Goal: Navigation & Orientation: Understand site structure

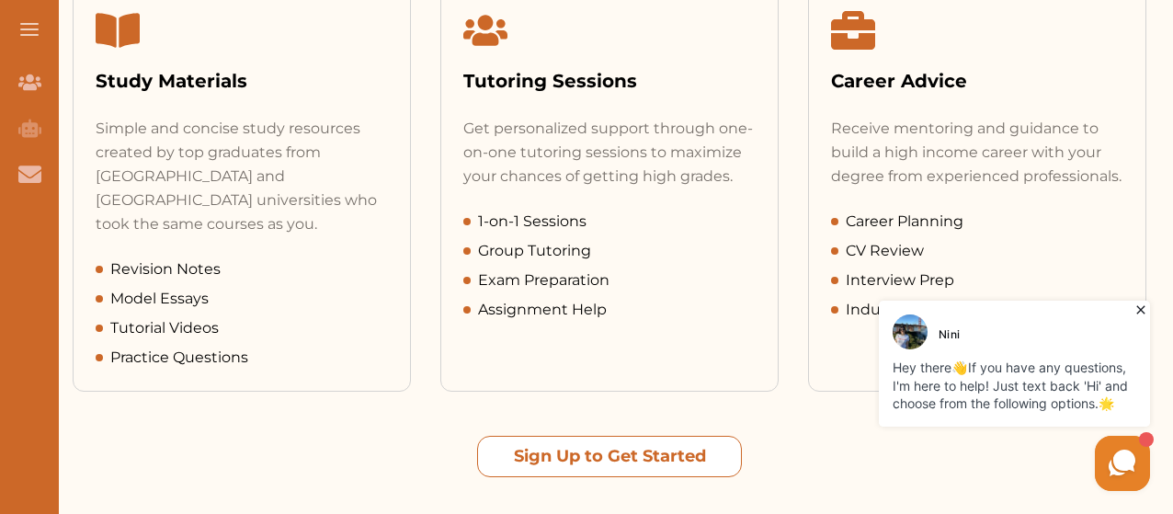
scroll to position [1011, 0]
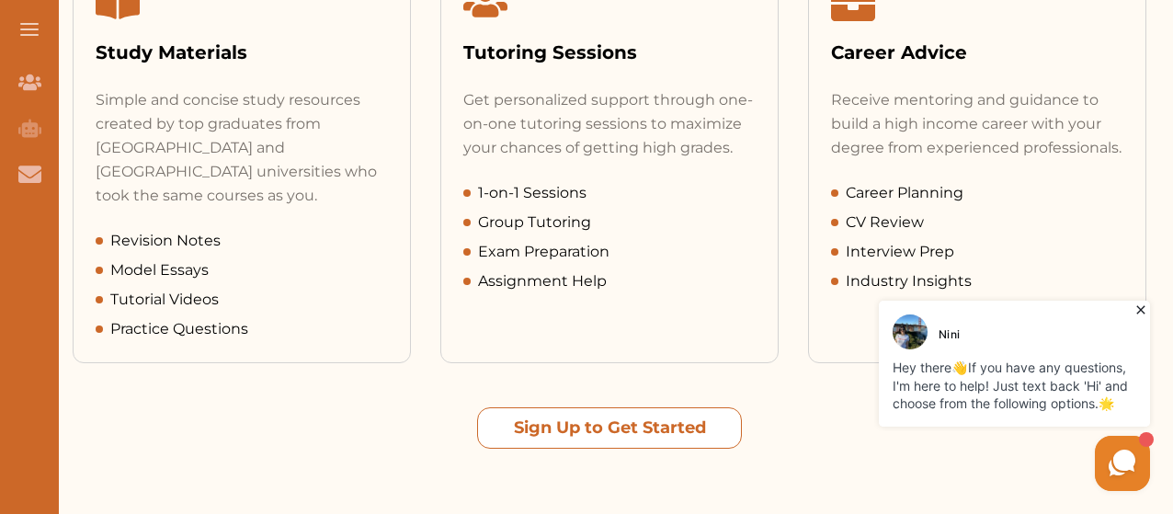
click at [631, 407] on button "Sign Up to Get Started" at bounding box center [609, 427] width 265 height 41
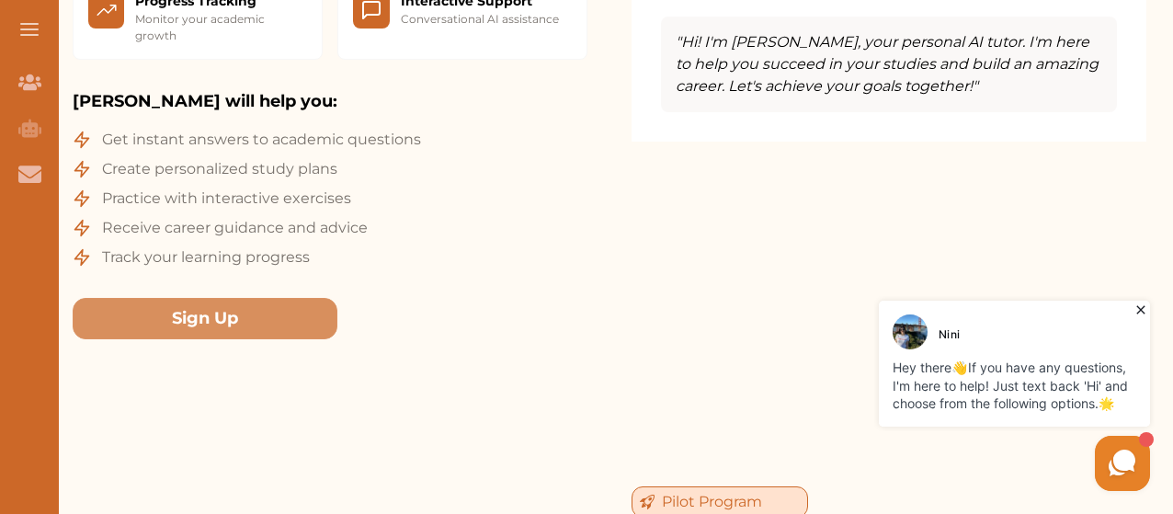
scroll to position [2114, 0]
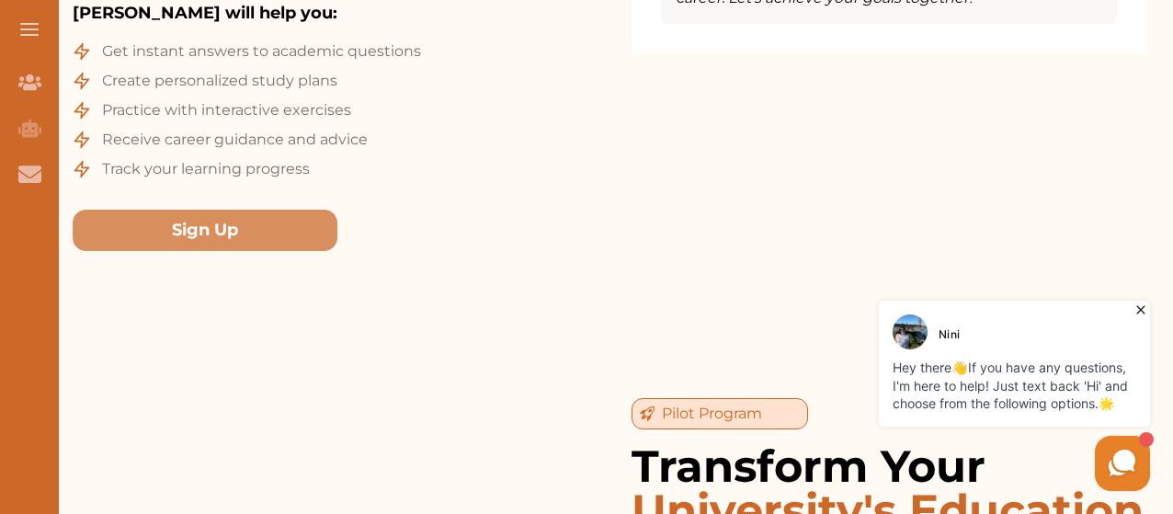
click at [1140, 308] on icon at bounding box center [1140, 310] width 18 height 18
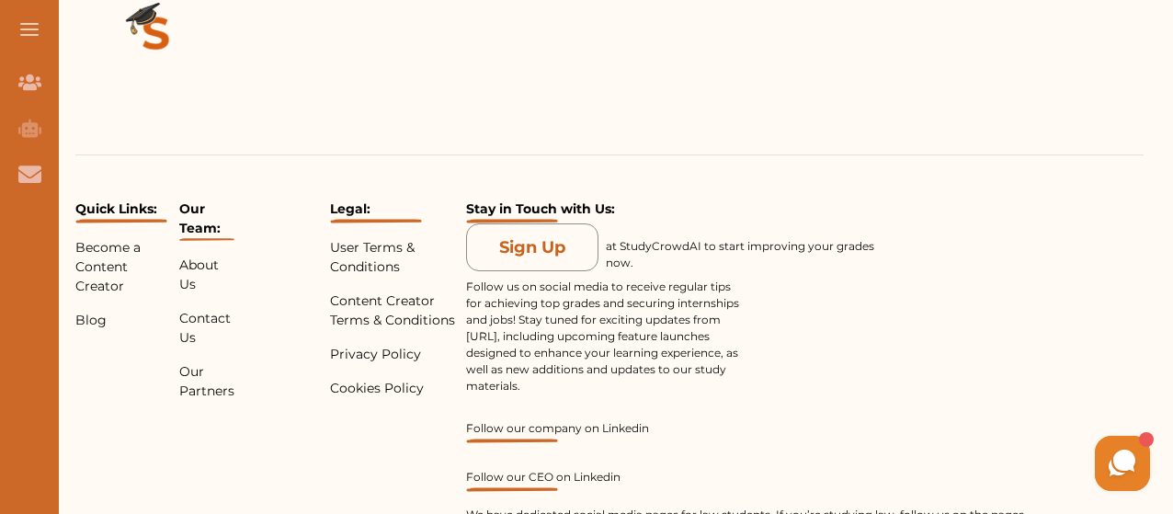
scroll to position [4412, 0]
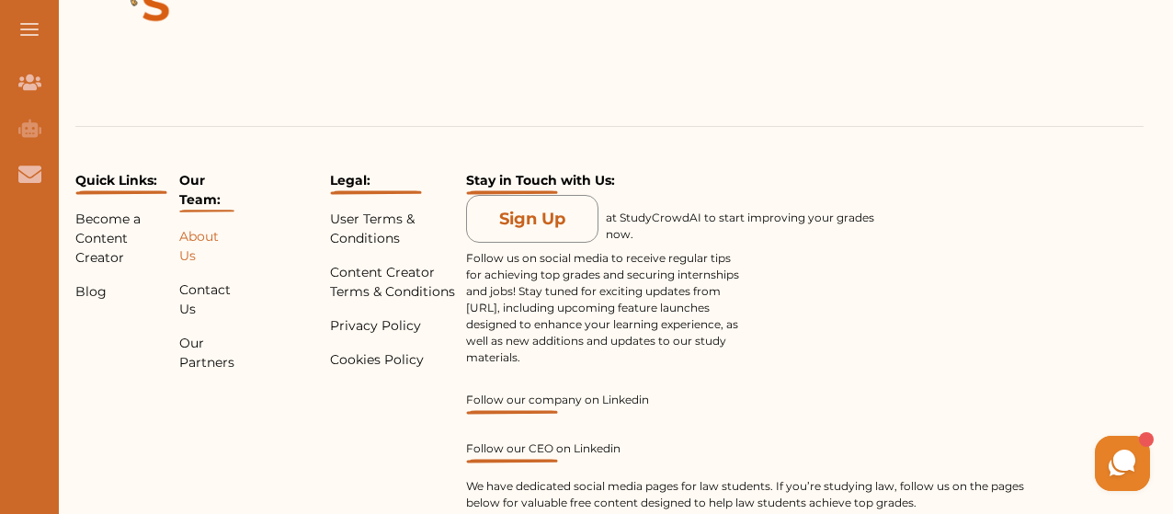
click at [201, 227] on p "About Us" at bounding box center [206, 246] width 55 height 39
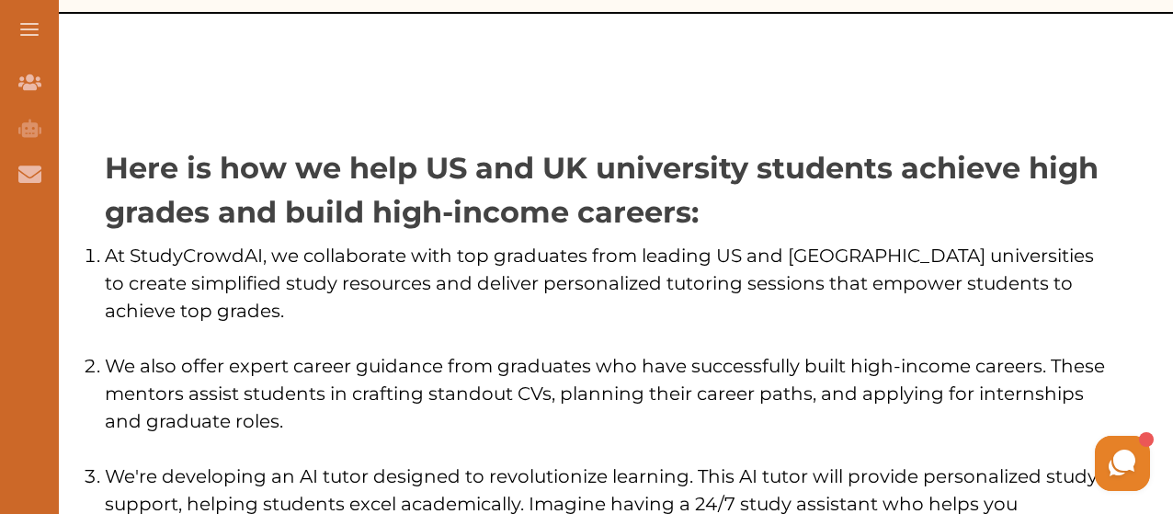
scroll to position [919, 0]
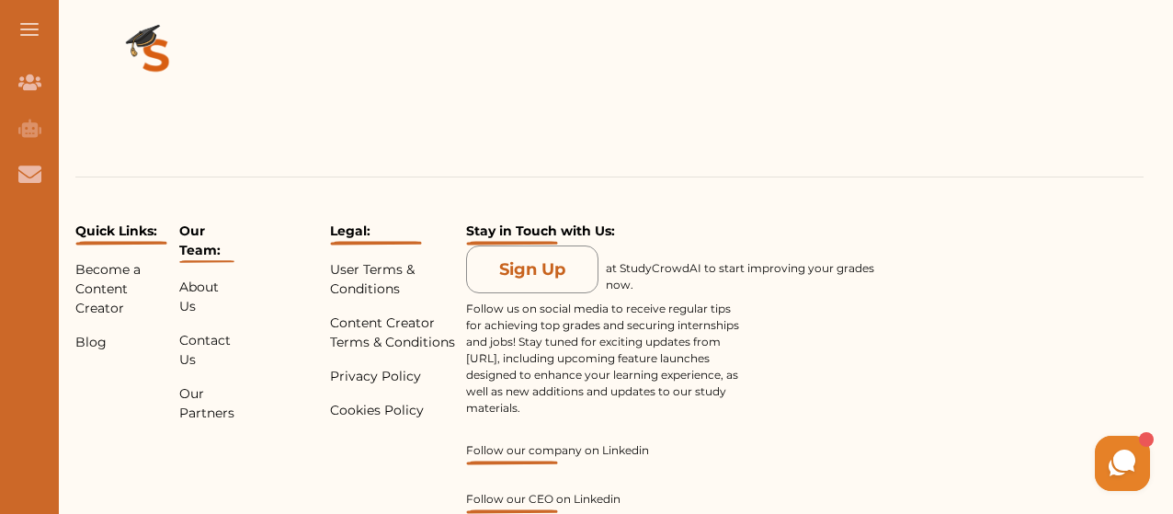
scroll to position [4412, 0]
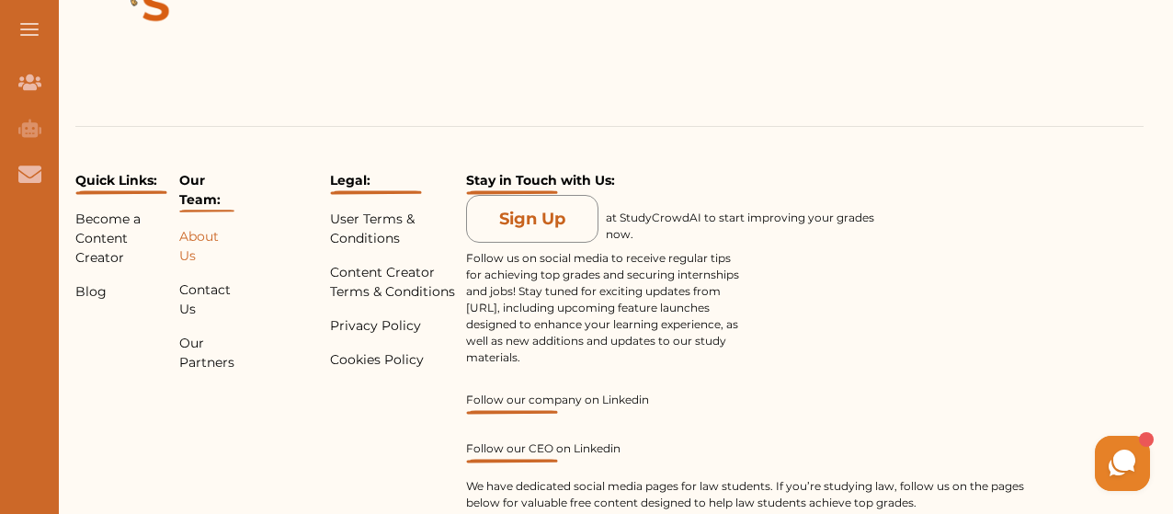
click at [199, 227] on p "About Us" at bounding box center [206, 246] width 55 height 39
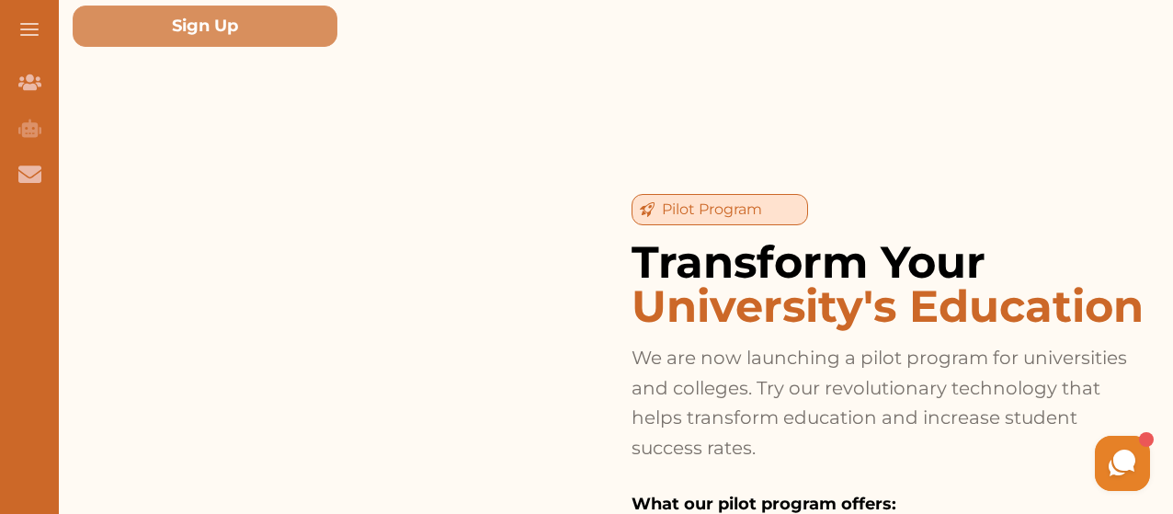
scroll to position [4412, 0]
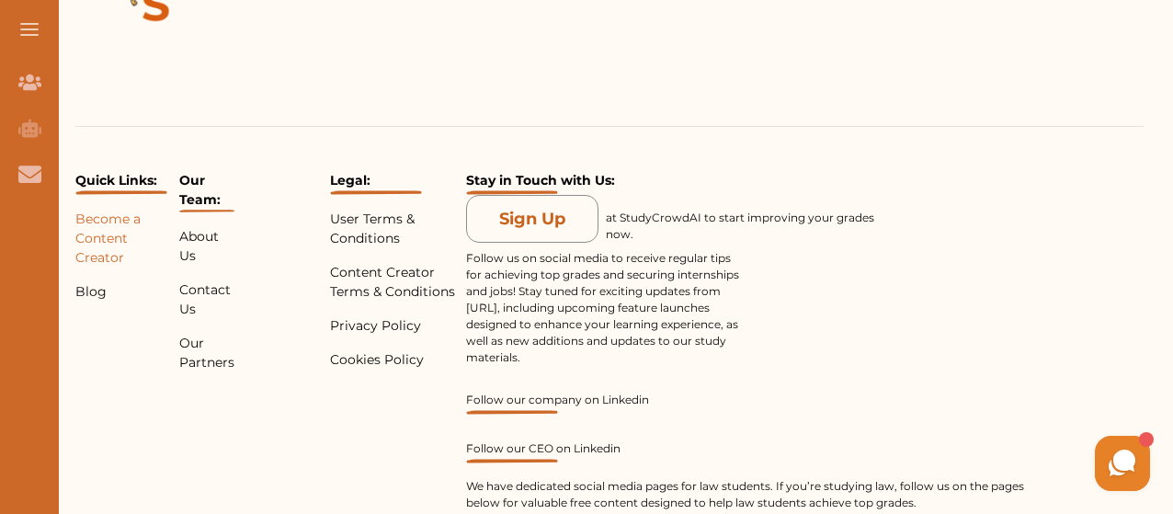
click at [99, 210] on p "Become a Content Creator" at bounding box center [123, 239] width 96 height 58
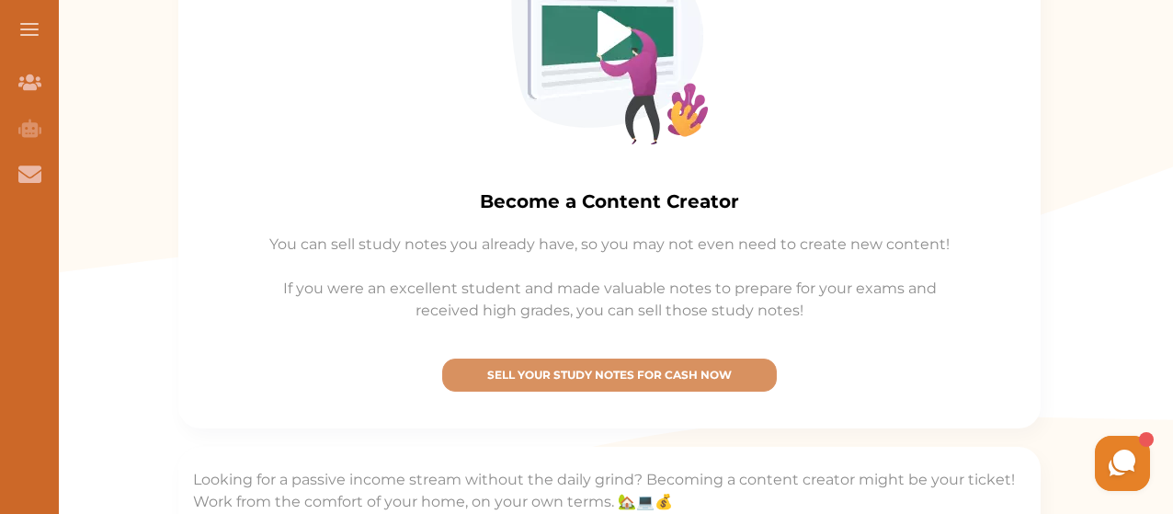
scroll to position [643, 0]
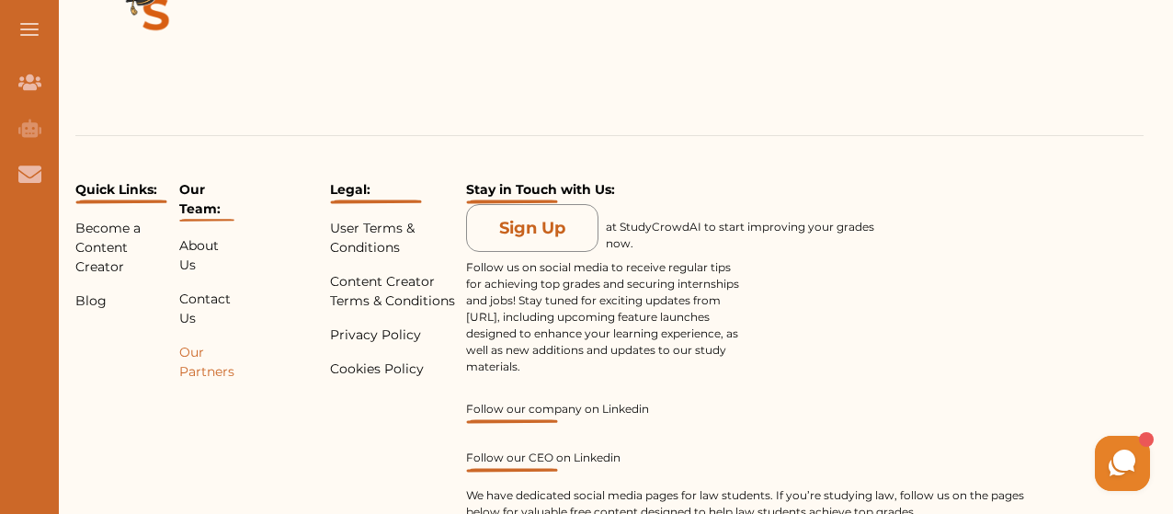
scroll to position [4412, 0]
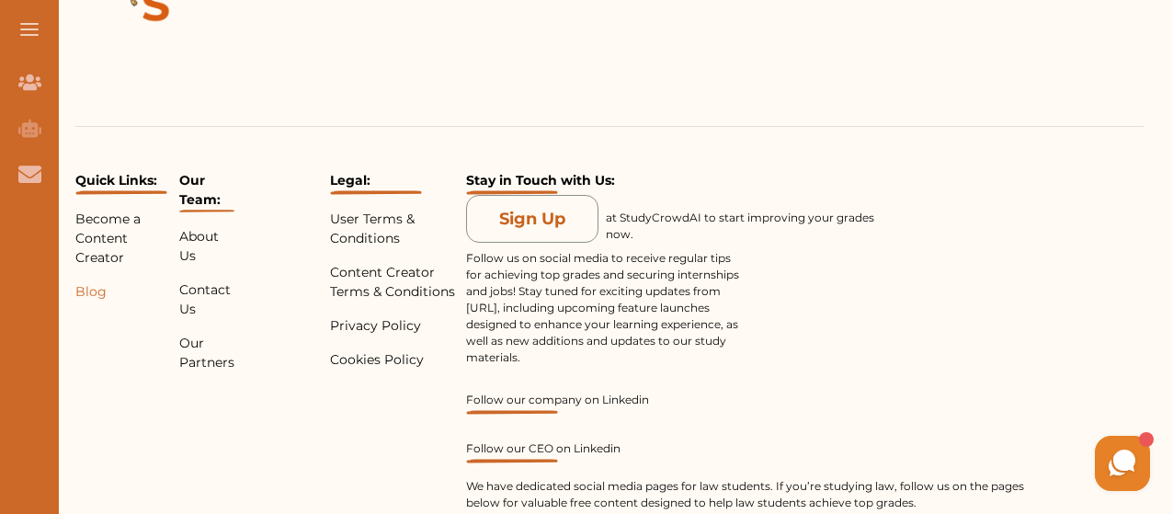
click at [97, 282] on p "Blog" at bounding box center [123, 291] width 96 height 19
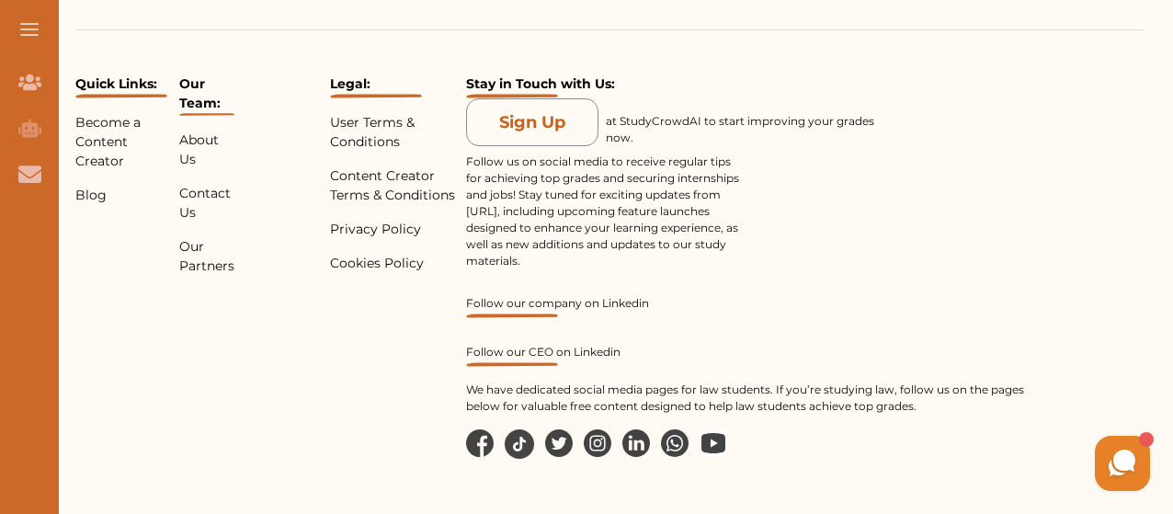
scroll to position [2586, 0]
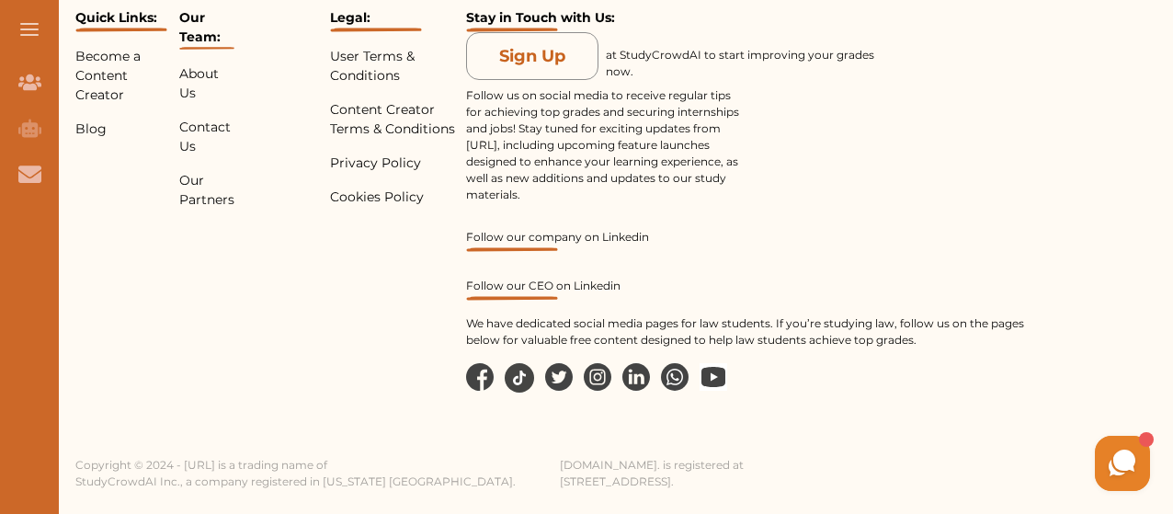
click at [112, 139] on div "Quick Links: Become a Content Creator Blog" at bounding box center [123, 200] width 96 height 384
click at [199, 126] on p "Contact Us" at bounding box center [206, 137] width 55 height 39
click at [189, 181] on p "Our Partners" at bounding box center [206, 190] width 55 height 39
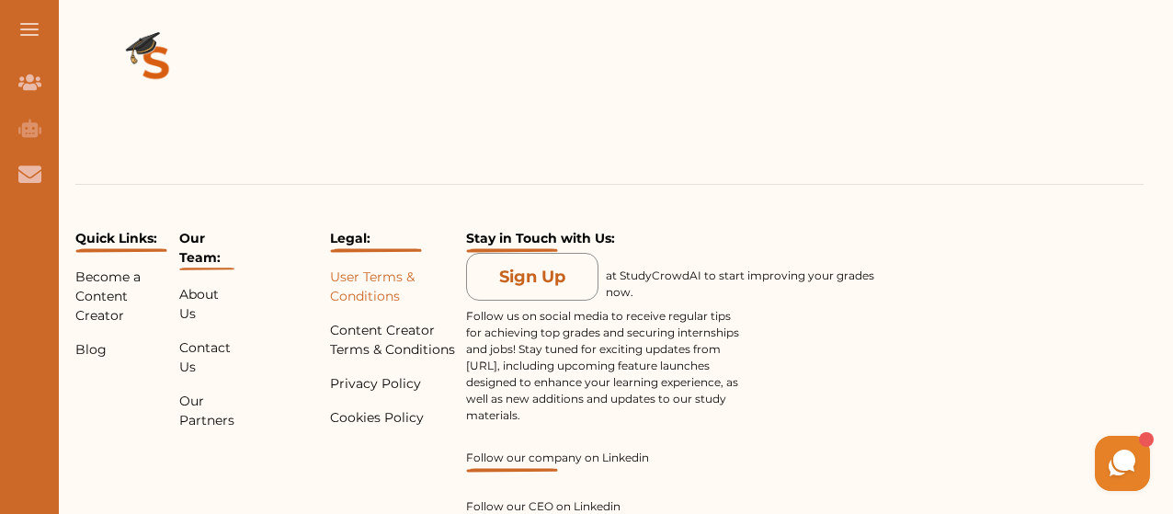
click at [364, 284] on p "User Terms & Conditions" at bounding box center [395, 286] width 130 height 39
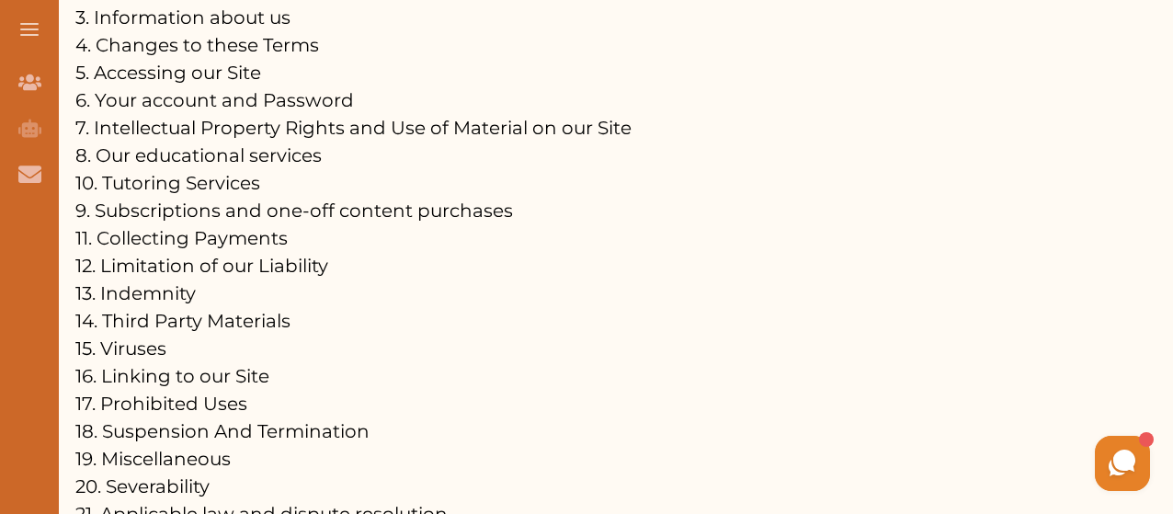
scroll to position [19150, 0]
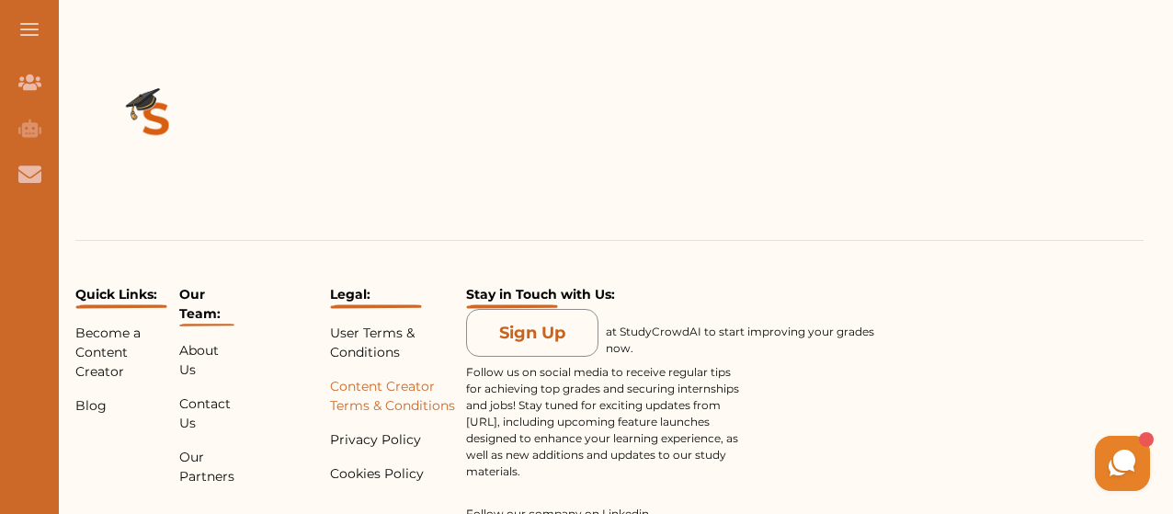
click at [379, 377] on p "Content Creator Terms & Conditions" at bounding box center [395, 396] width 130 height 39
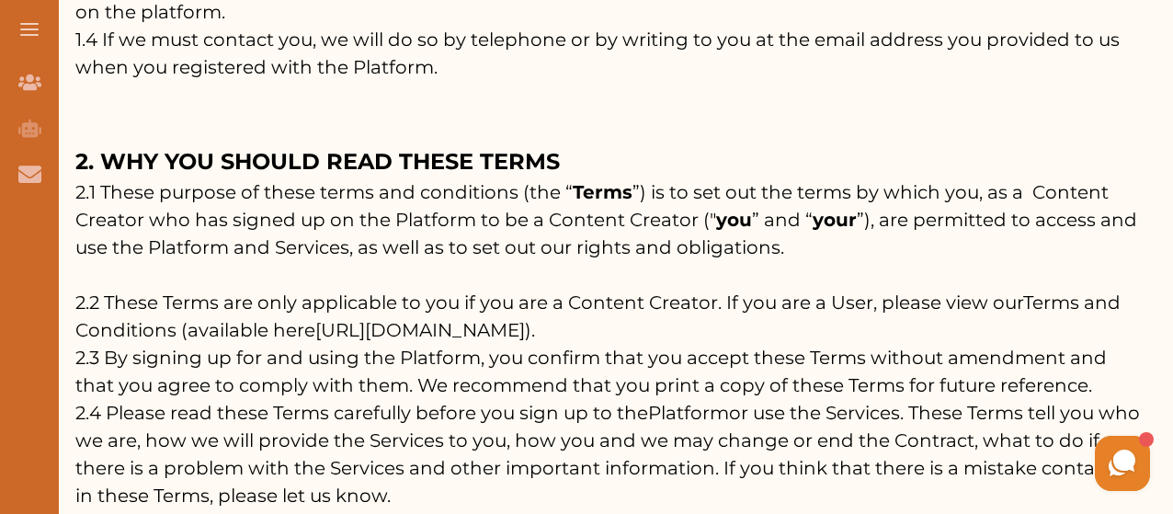
scroll to position [16397, 0]
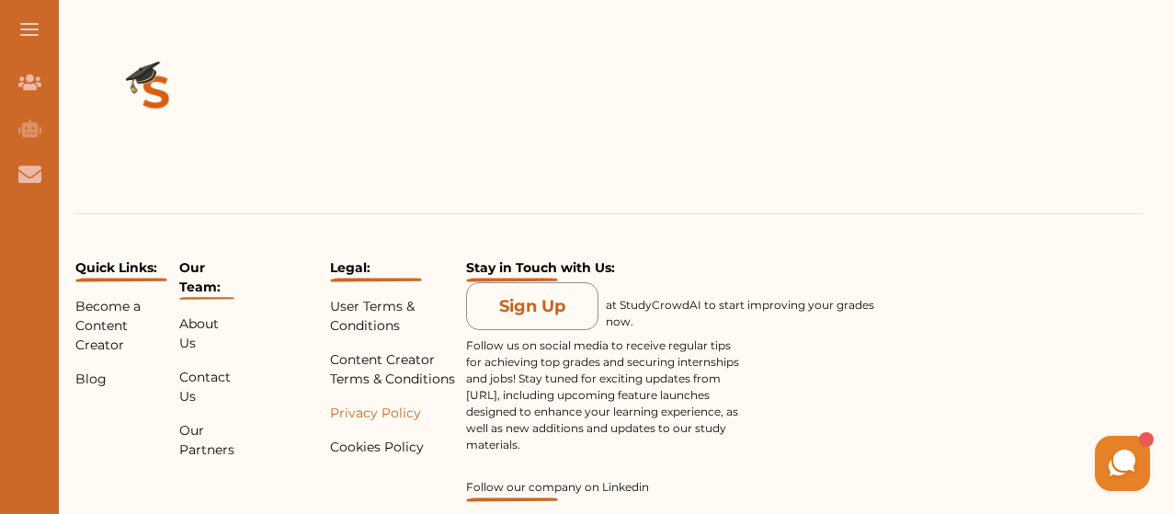
click at [355, 403] on p "Privacy Policy" at bounding box center [395, 412] width 130 height 19
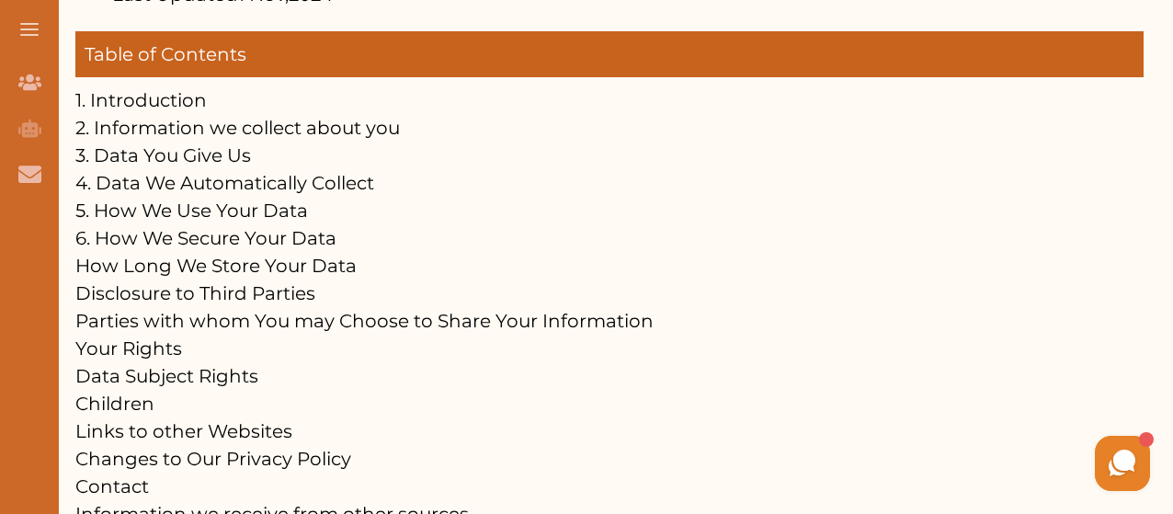
scroll to position [735, 0]
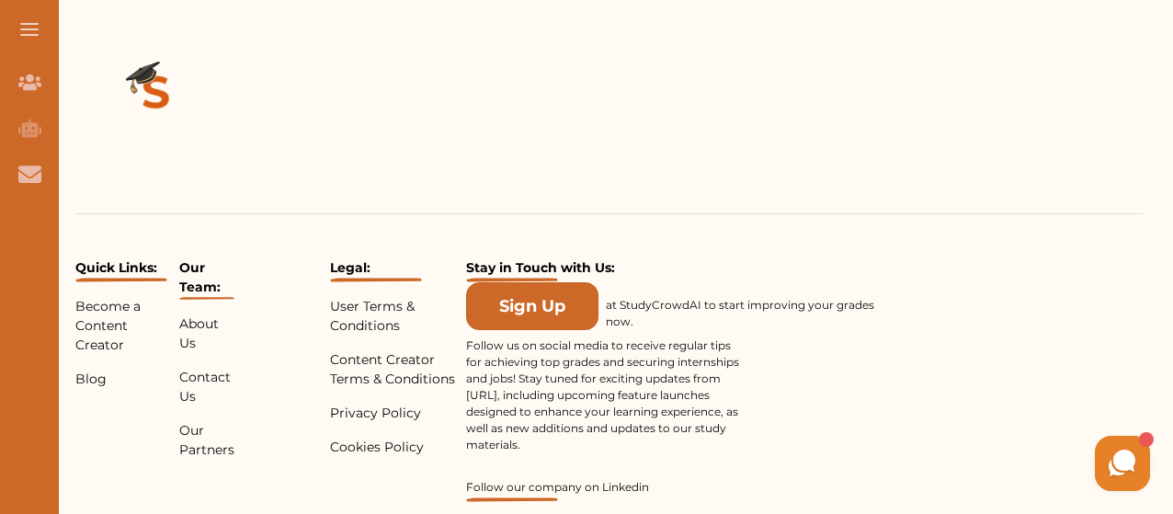
scroll to position [16397, 0]
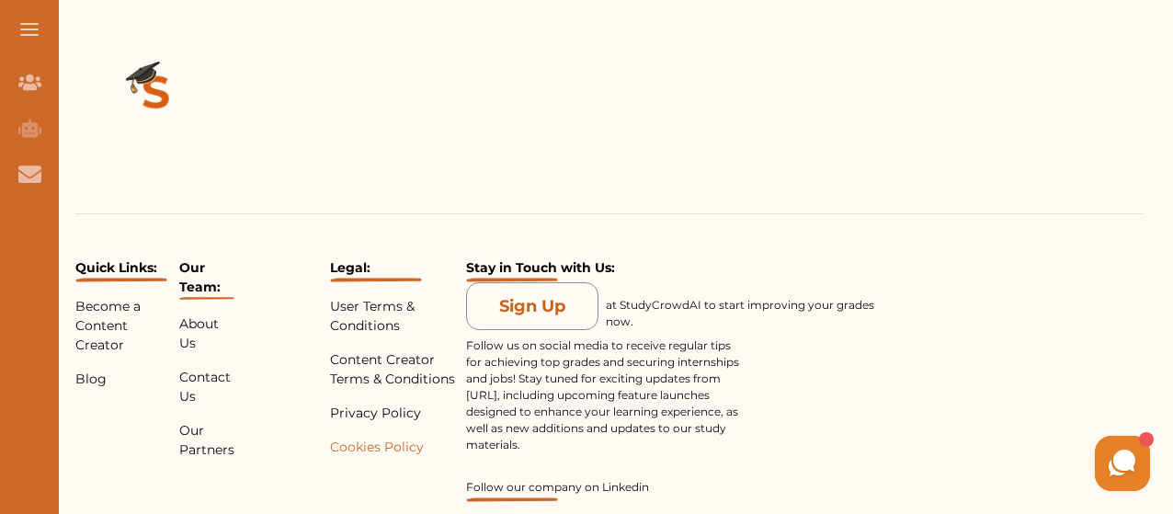
click at [358, 437] on p "Cookies Policy" at bounding box center [395, 446] width 130 height 19
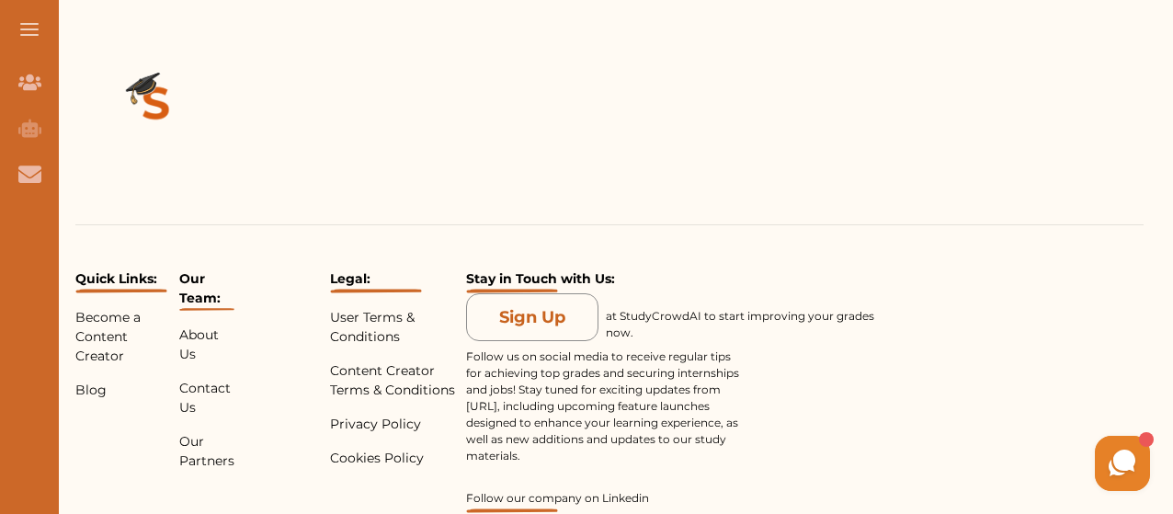
scroll to position [16397, 0]
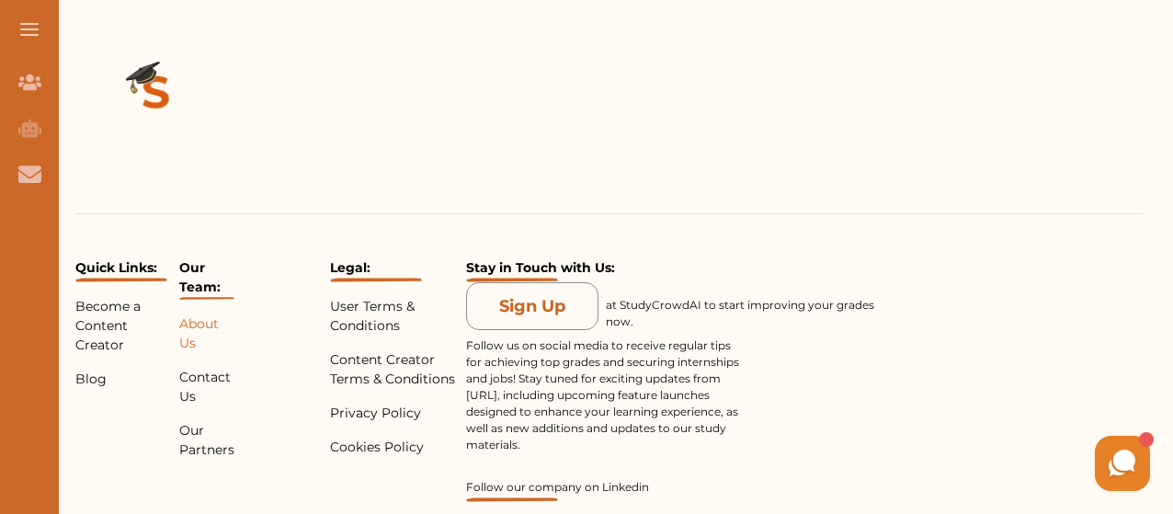
click at [195, 314] on p "About Us" at bounding box center [206, 333] width 55 height 39
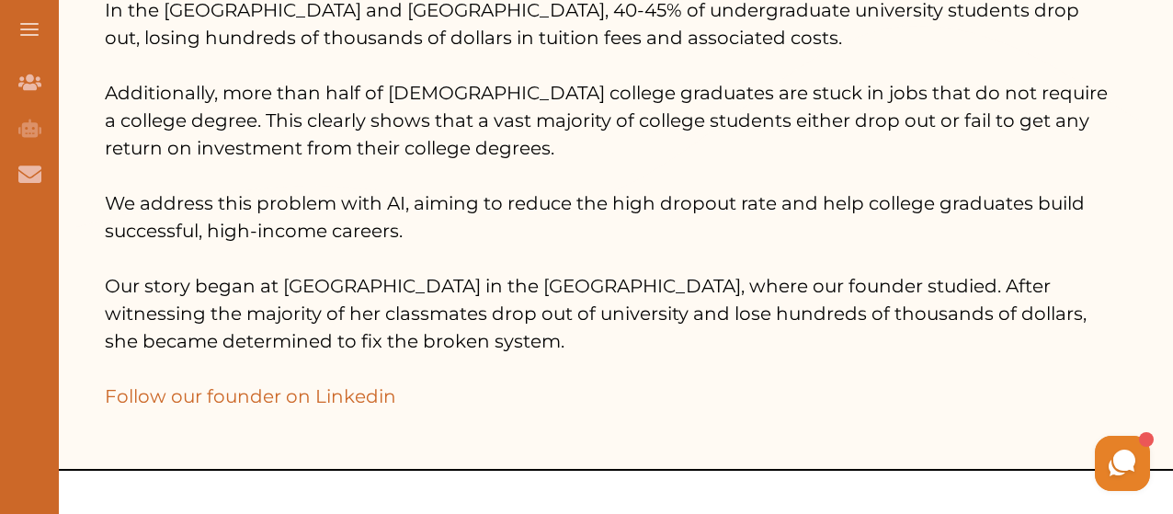
scroll to position [368, 0]
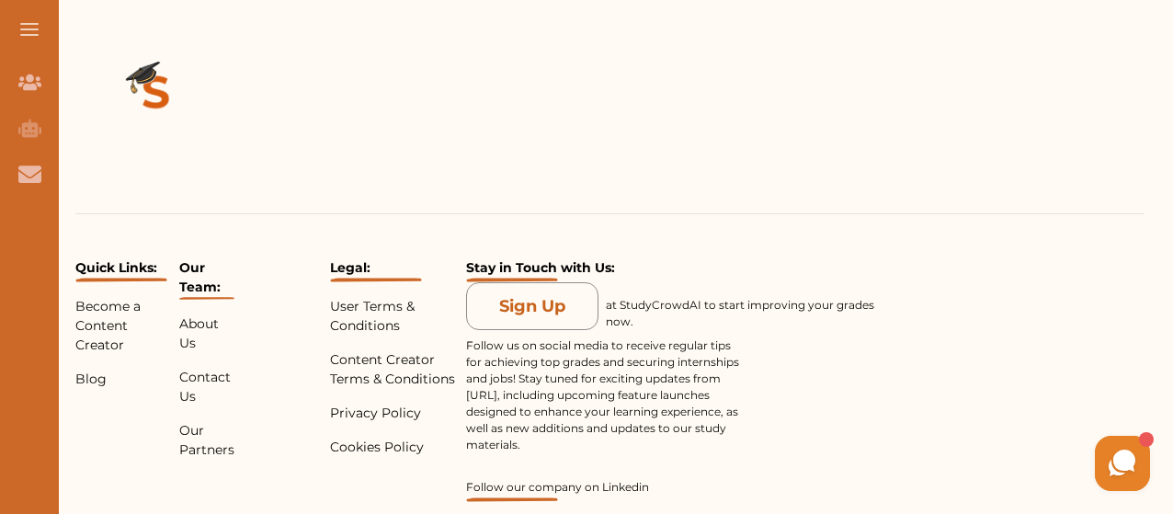
scroll to position [16397, 0]
click at [367, 403] on p "Privacy Policy" at bounding box center [395, 412] width 130 height 19
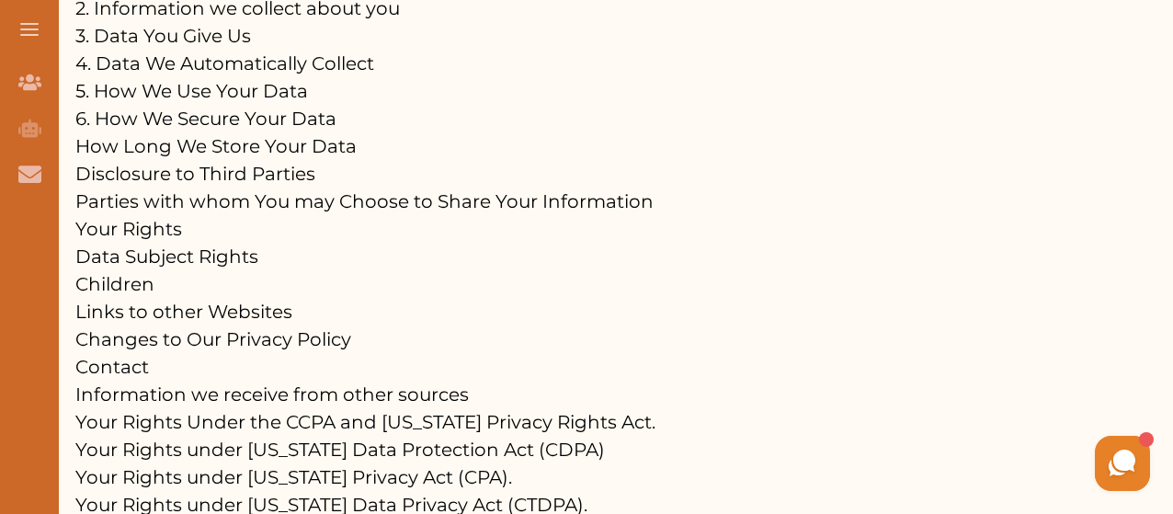
scroll to position [460, 0]
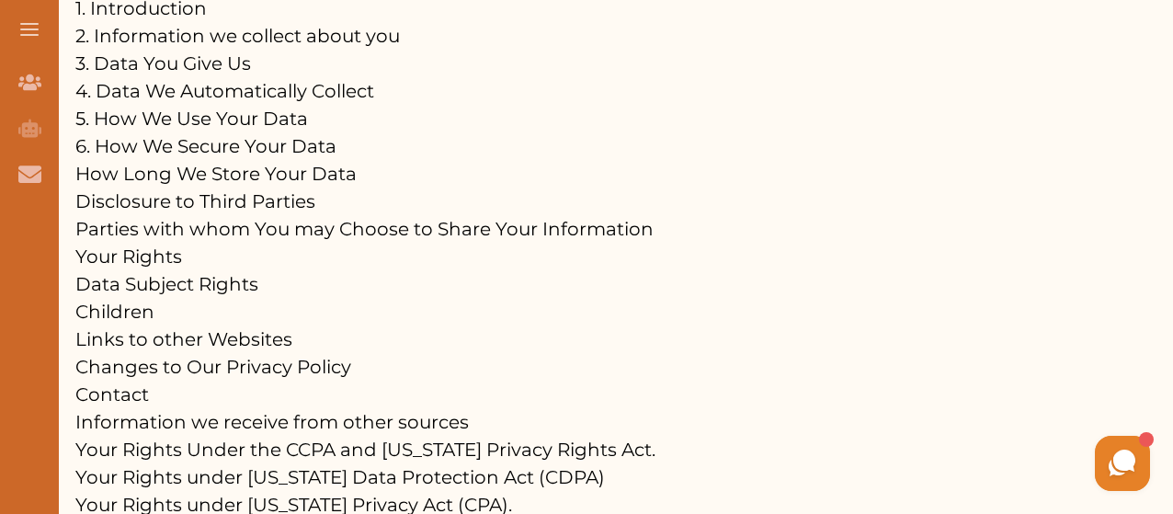
click at [108, 317] on link "Children" at bounding box center [114, 312] width 79 height 22
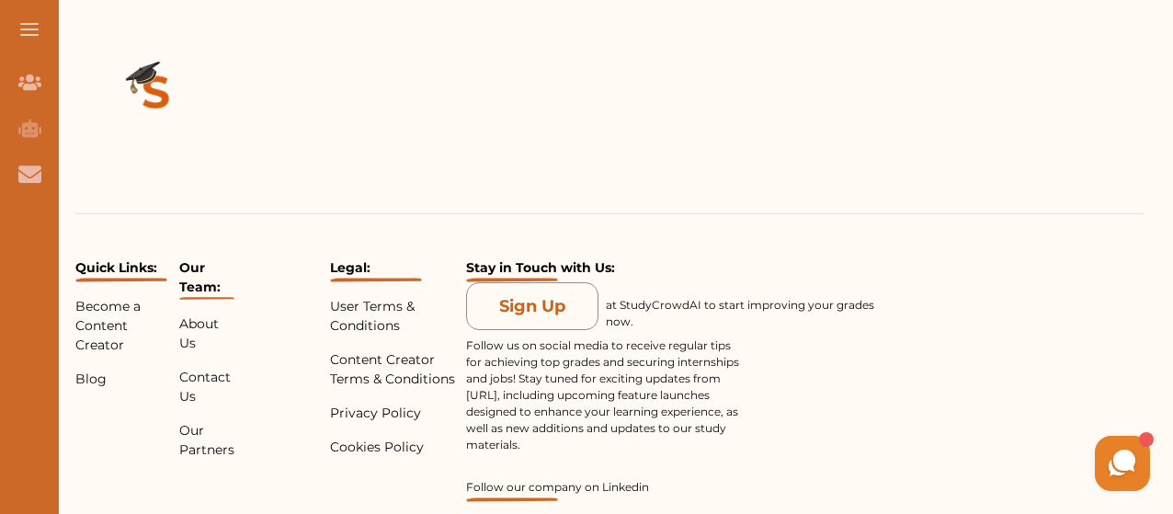
scroll to position [16397, 0]
click at [355, 350] on p "Content Creator Terms & Conditions" at bounding box center [395, 369] width 130 height 39
click at [358, 350] on p "Content Creator Terms & Conditions" at bounding box center [395, 369] width 130 height 39
click at [204, 368] on p "Contact Us" at bounding box center [206, 387] width 55 height 39
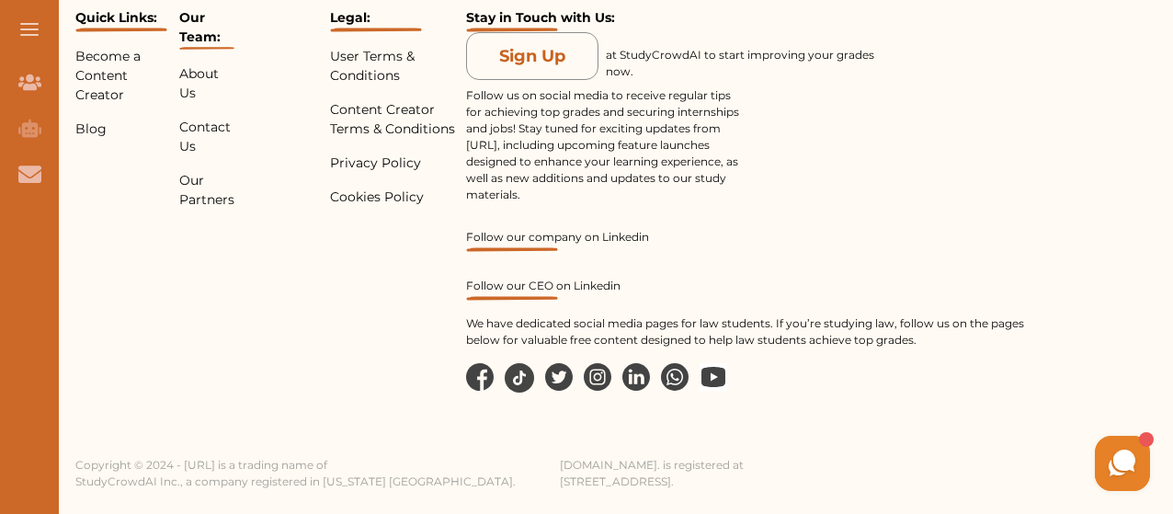
scroll to position [983, 0]
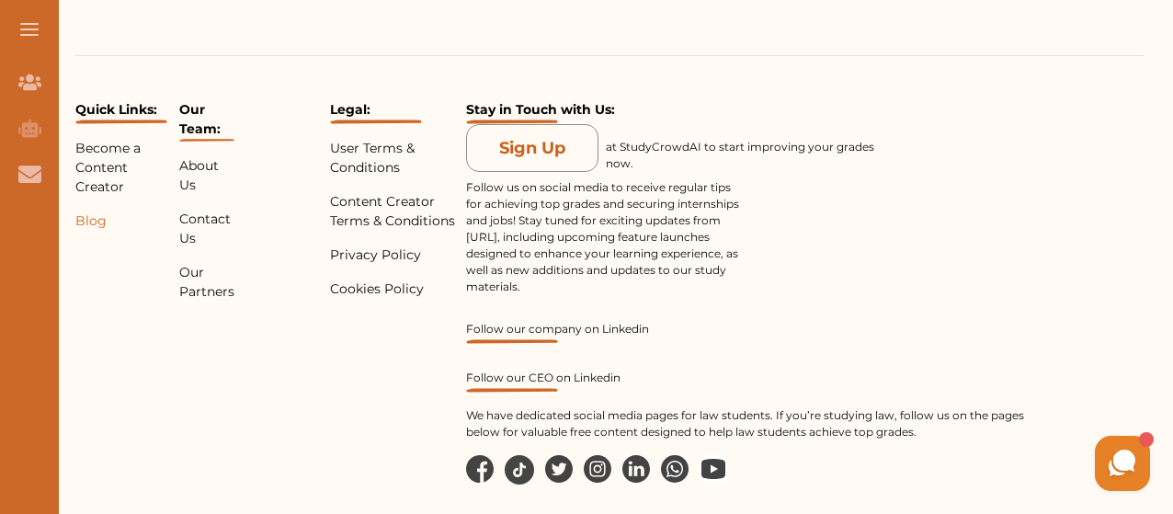
click at [85, 221] on p "Blog" at bounding box center [123, 220] width 96 height 19
click at [188, 220] on p "Contact Us" at bounding box center [206, 229] width 55 height 39
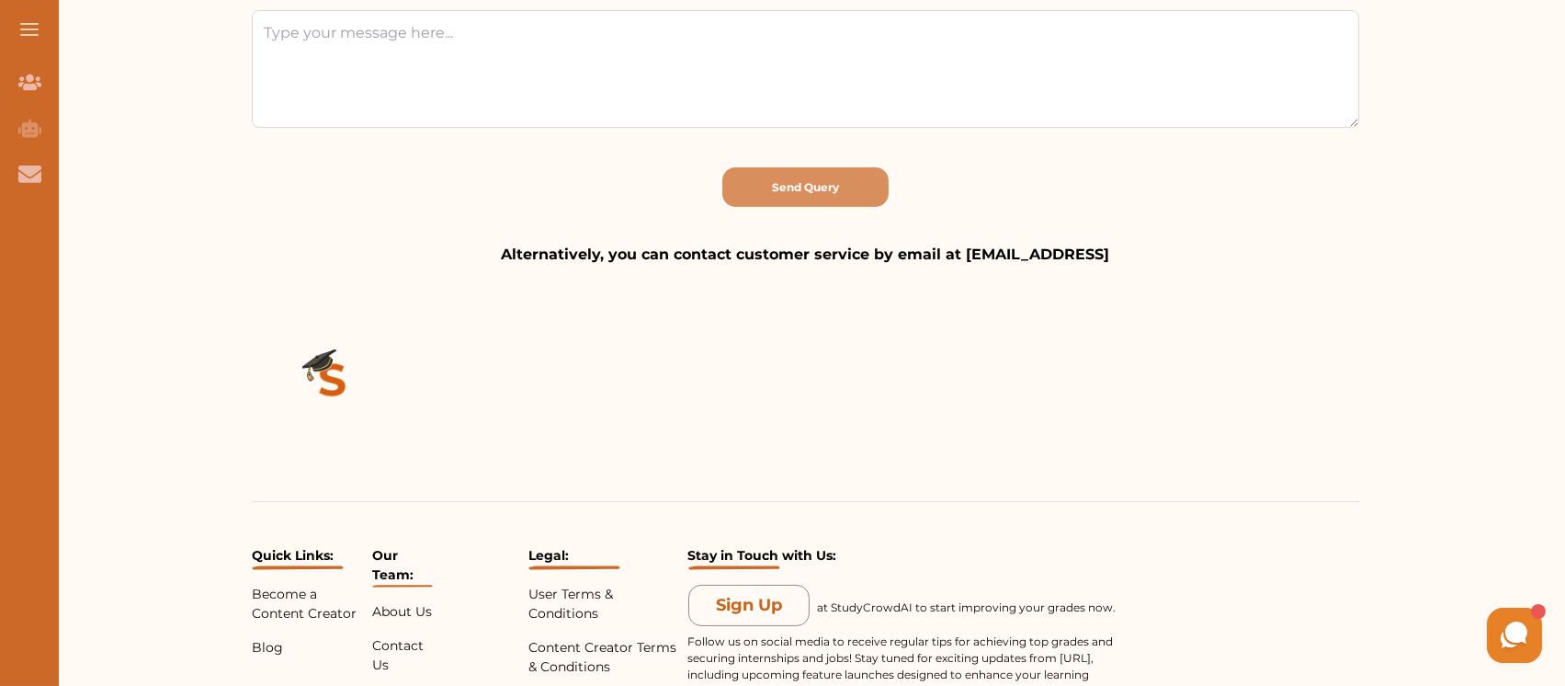
scroll to position [857, 0]
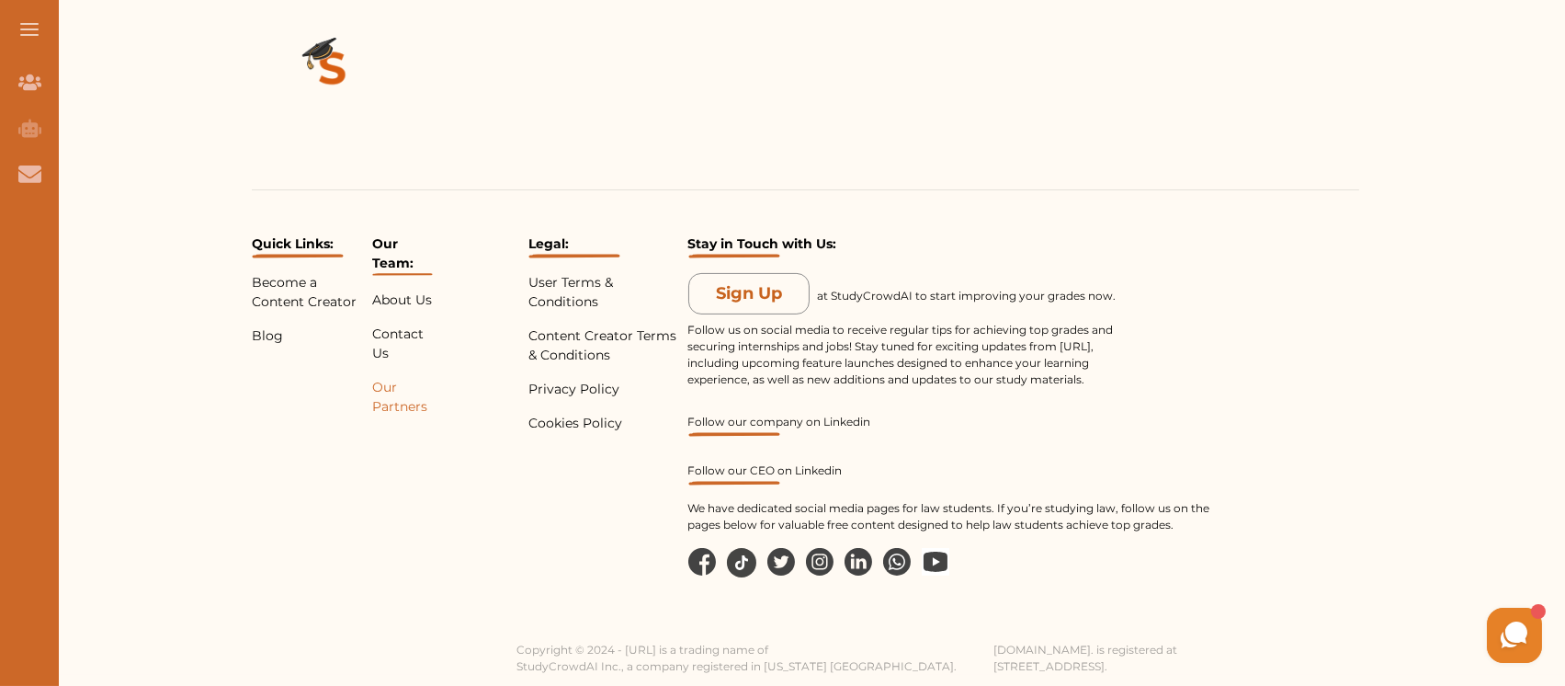
click at [391, 402] on p "Our Partners" at bounding box center [402, 397] width 60 height 39
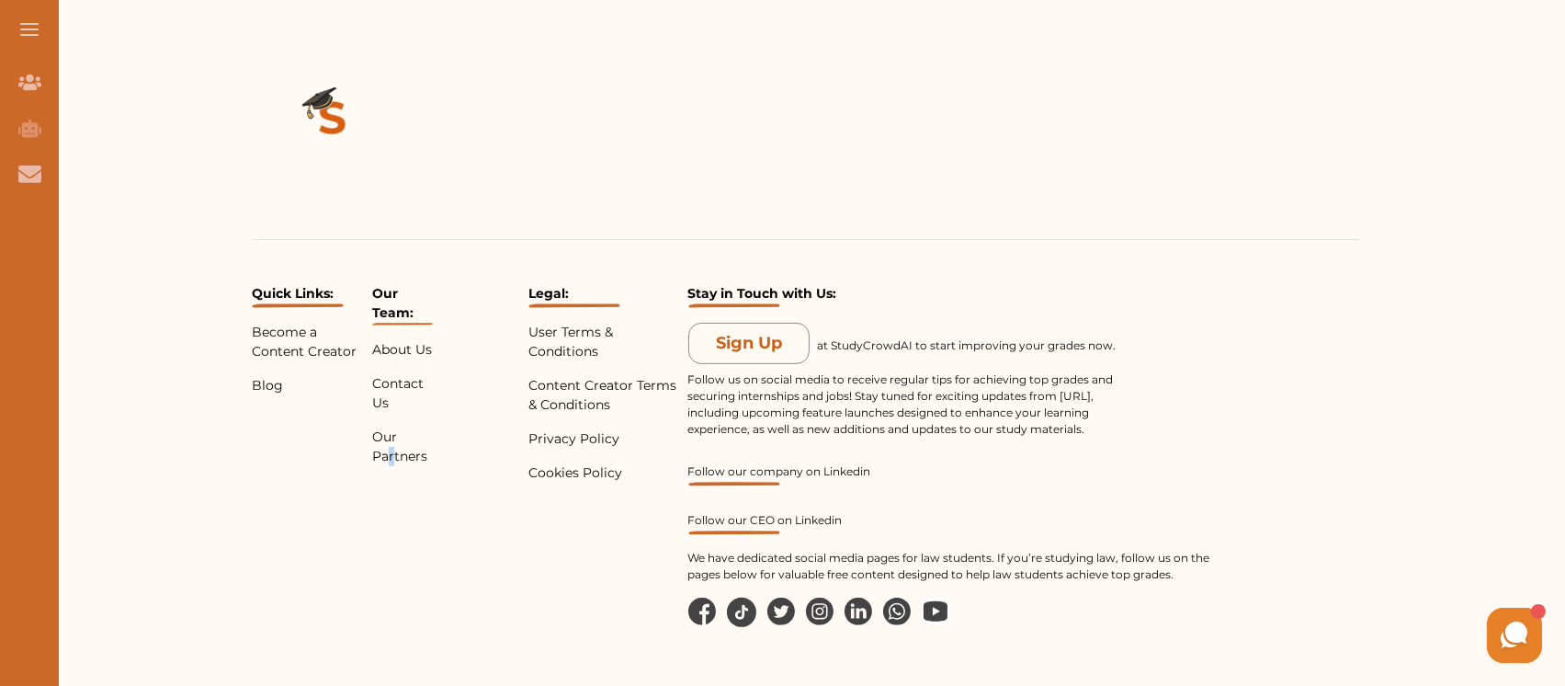
scroll to position [1470, 0]
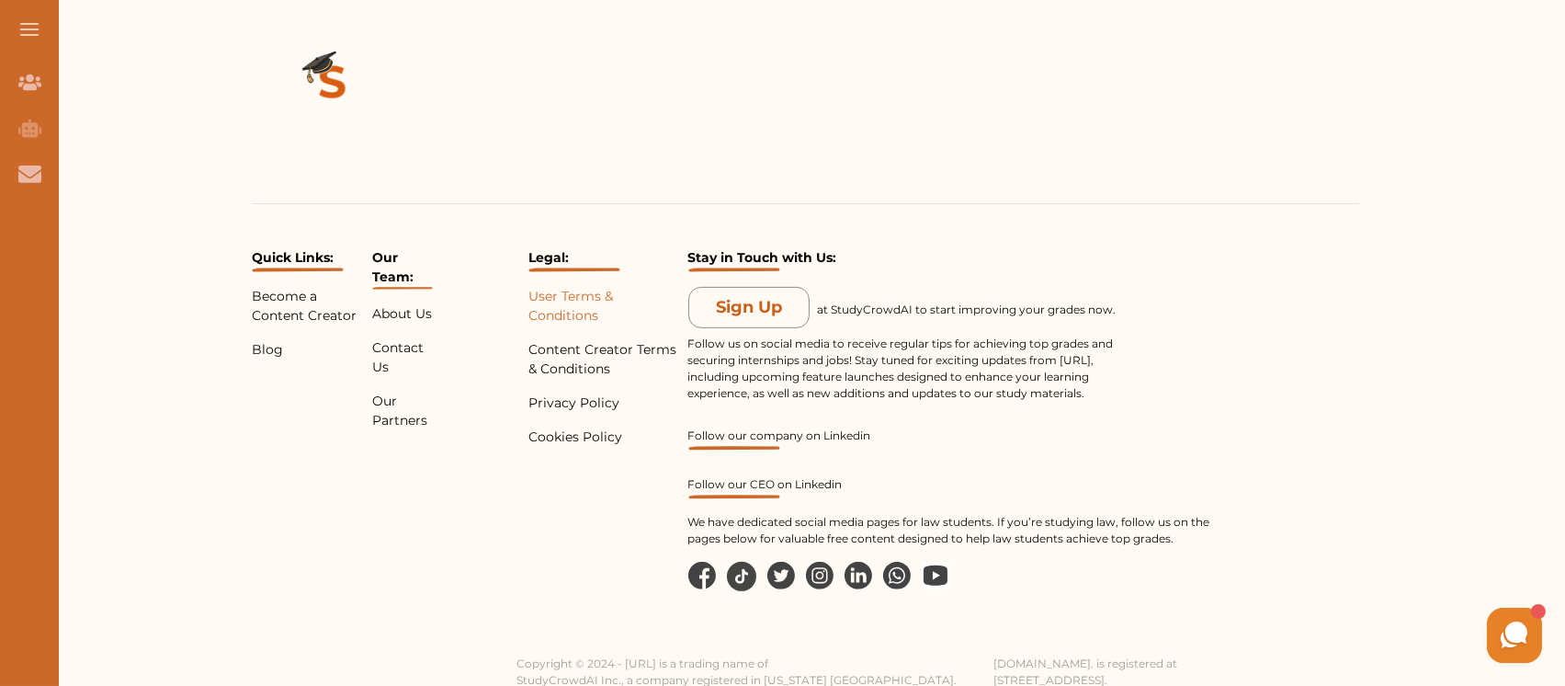
click at [579, 308] on p "User Terms & Conditions" at bounding box center [604, 306] width 153 height 39
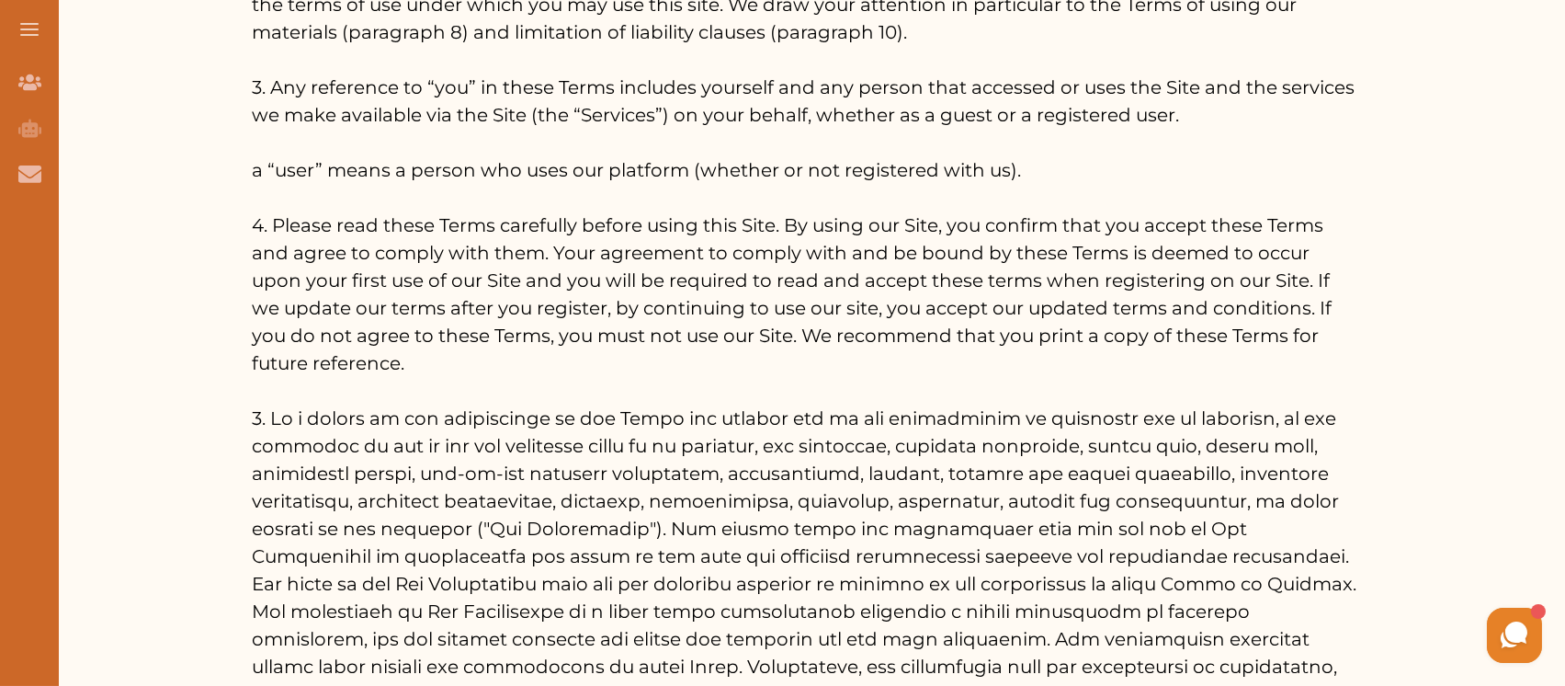
scroll to position [18608, 0]
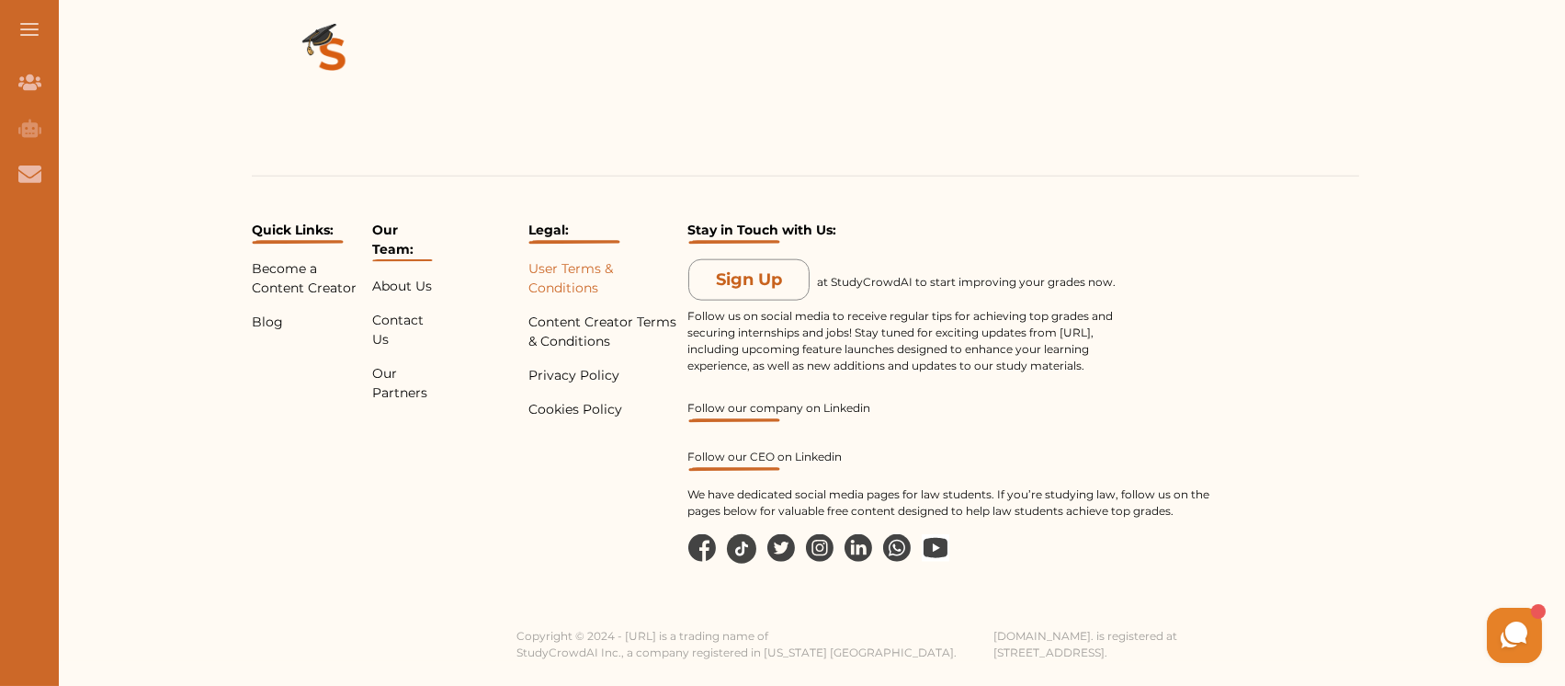
click at [564, 298] on p "User Terms & Conditions" at bounding box center [604, 278] width 153 height 39
click at [559, 351] on p "Content Creator Terms & Conditions" at bounding box center [604, 331] width 153 height 39
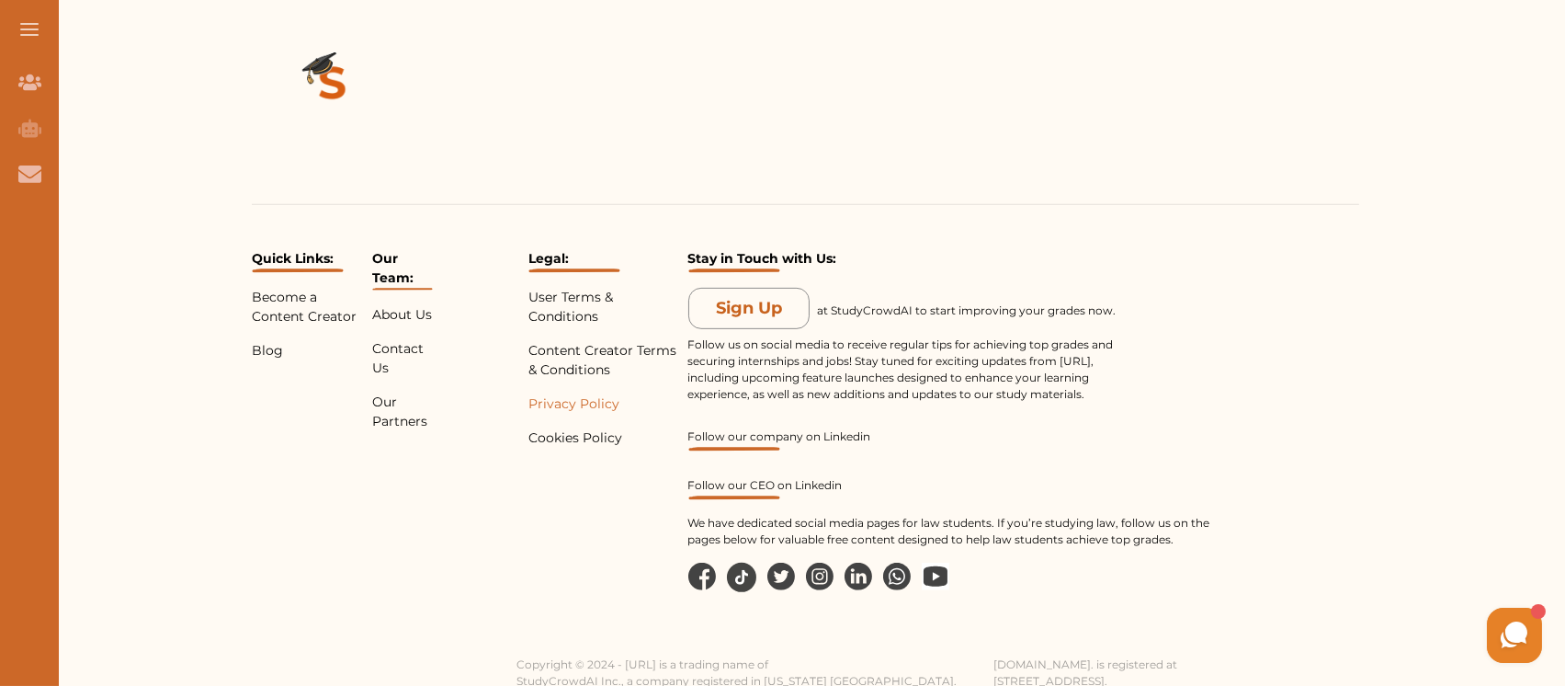
click at [570, 400] on p "Privacy Policy" at bounding box center [604, 403] width 153 height 19
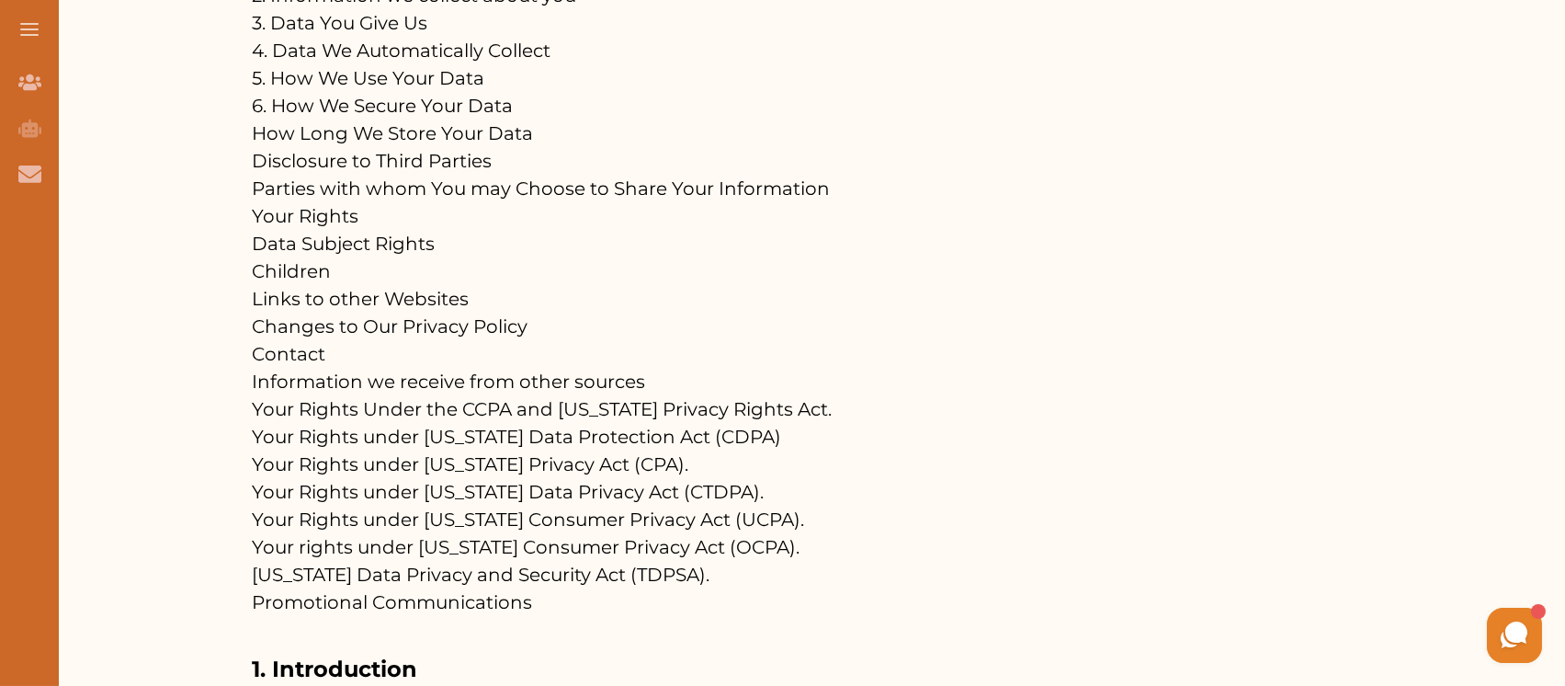
scroll to position [612, 0]
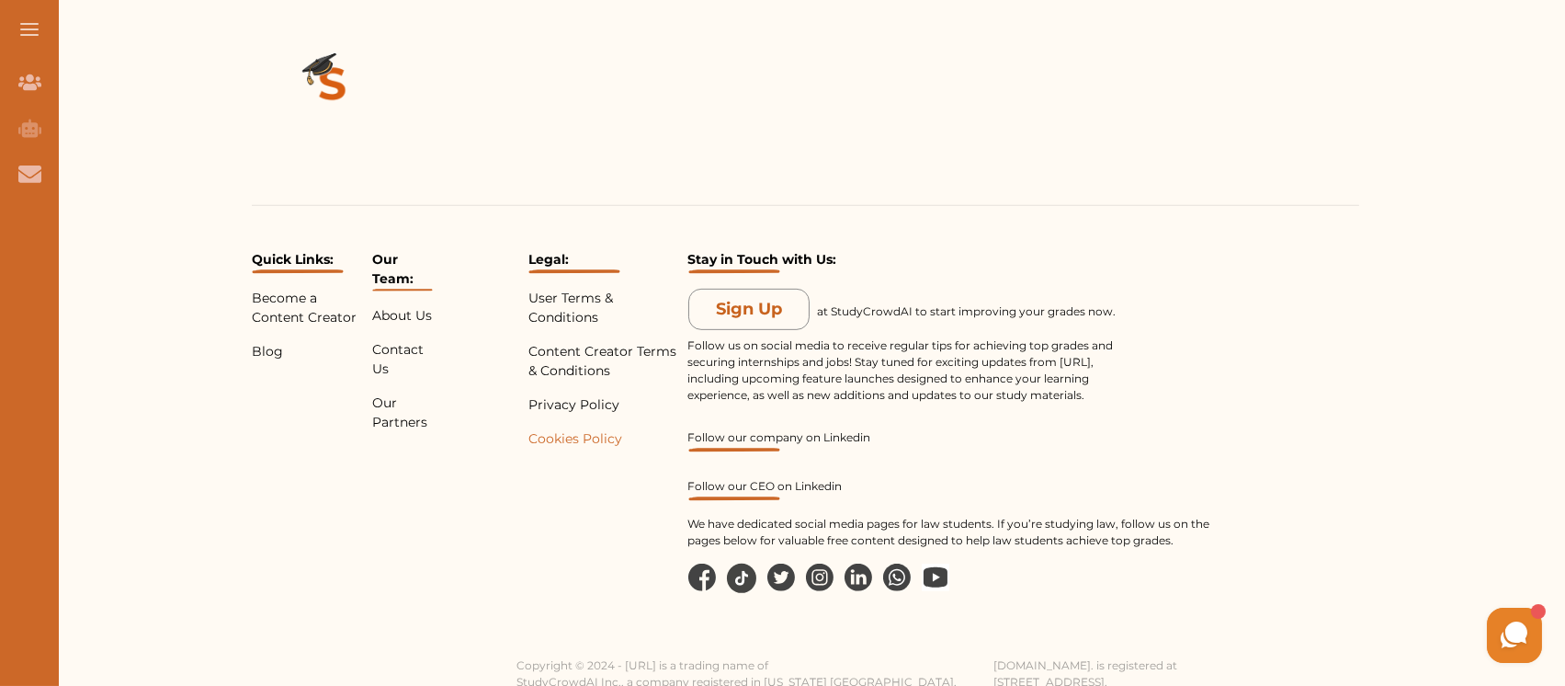
scroll to position [15976, 0]
click at [571, 444] on p "Cookies Policy" at bounding box center [604, 437] width 153 height 19
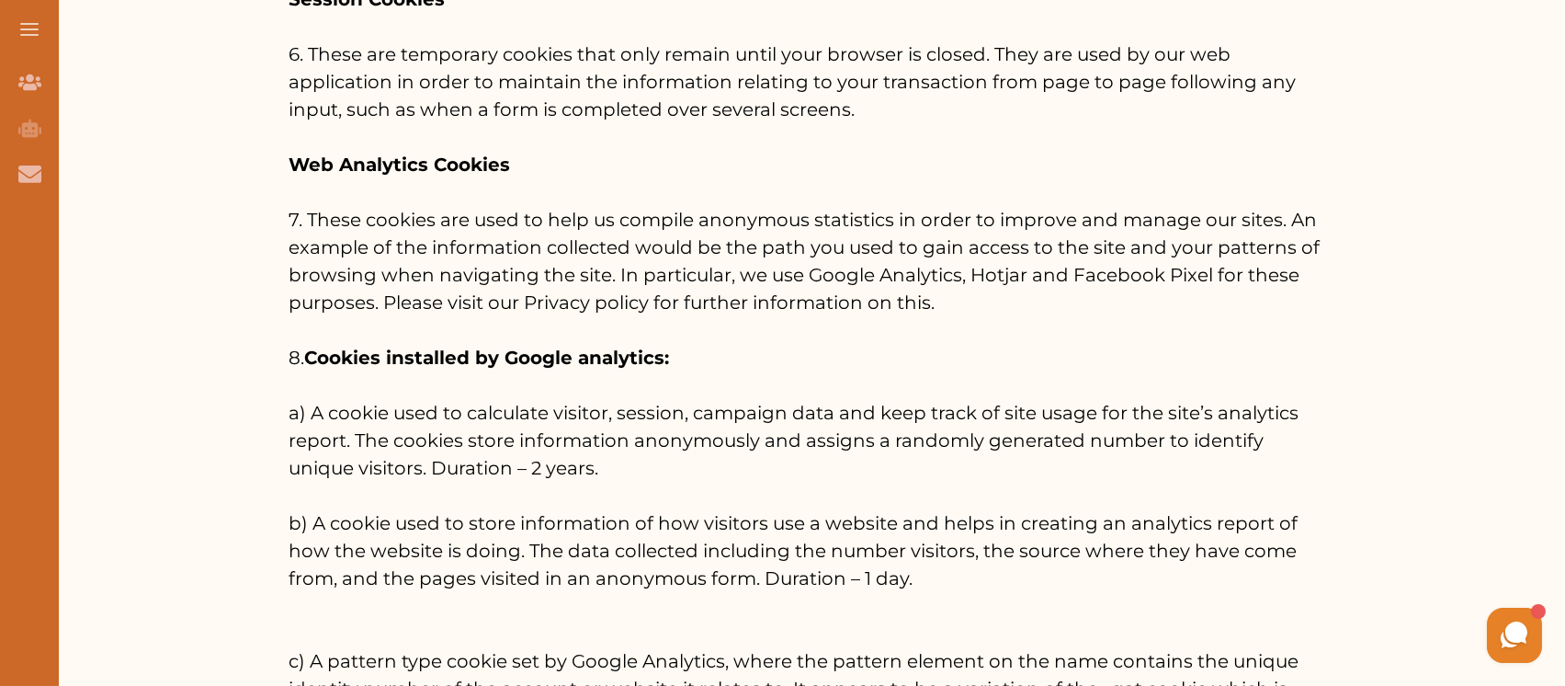
scroll to position [1103, 0]
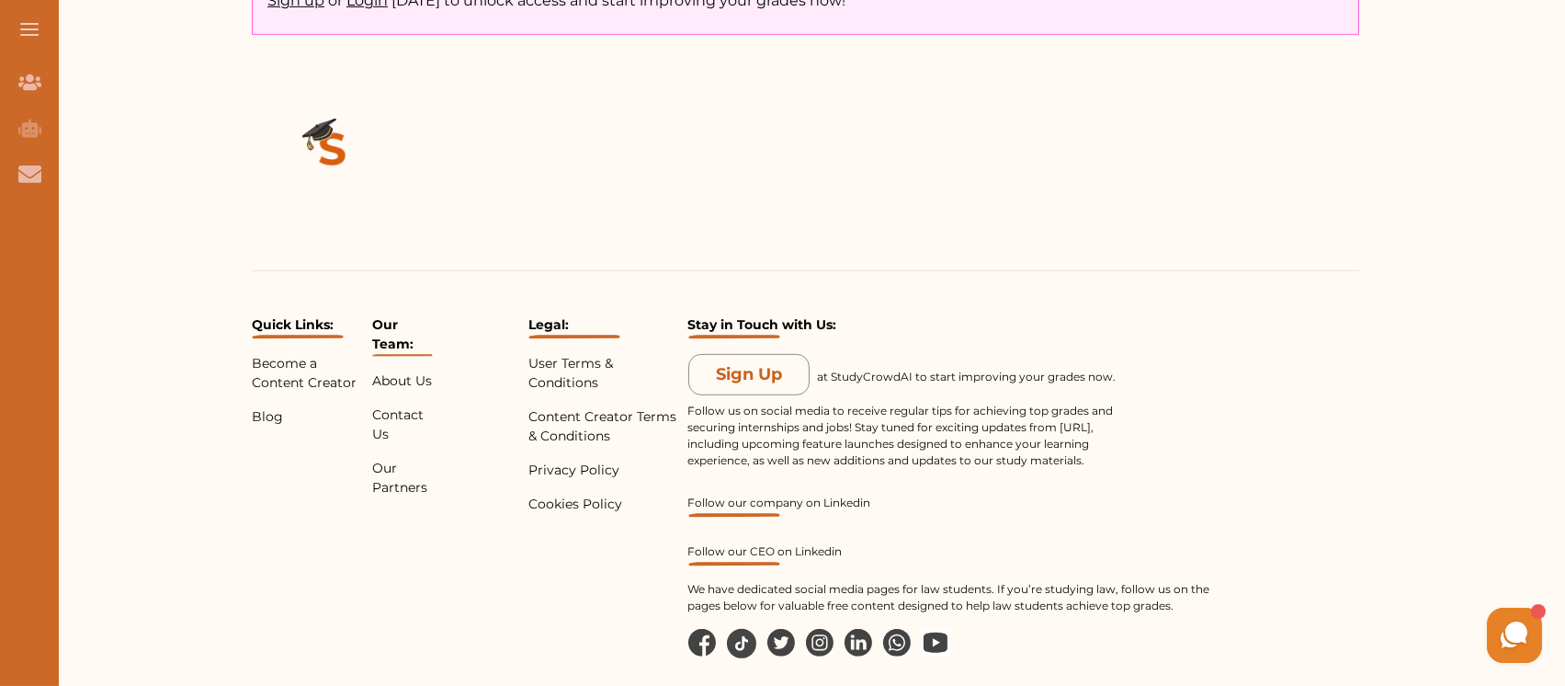
scroll to position [15976, 0]
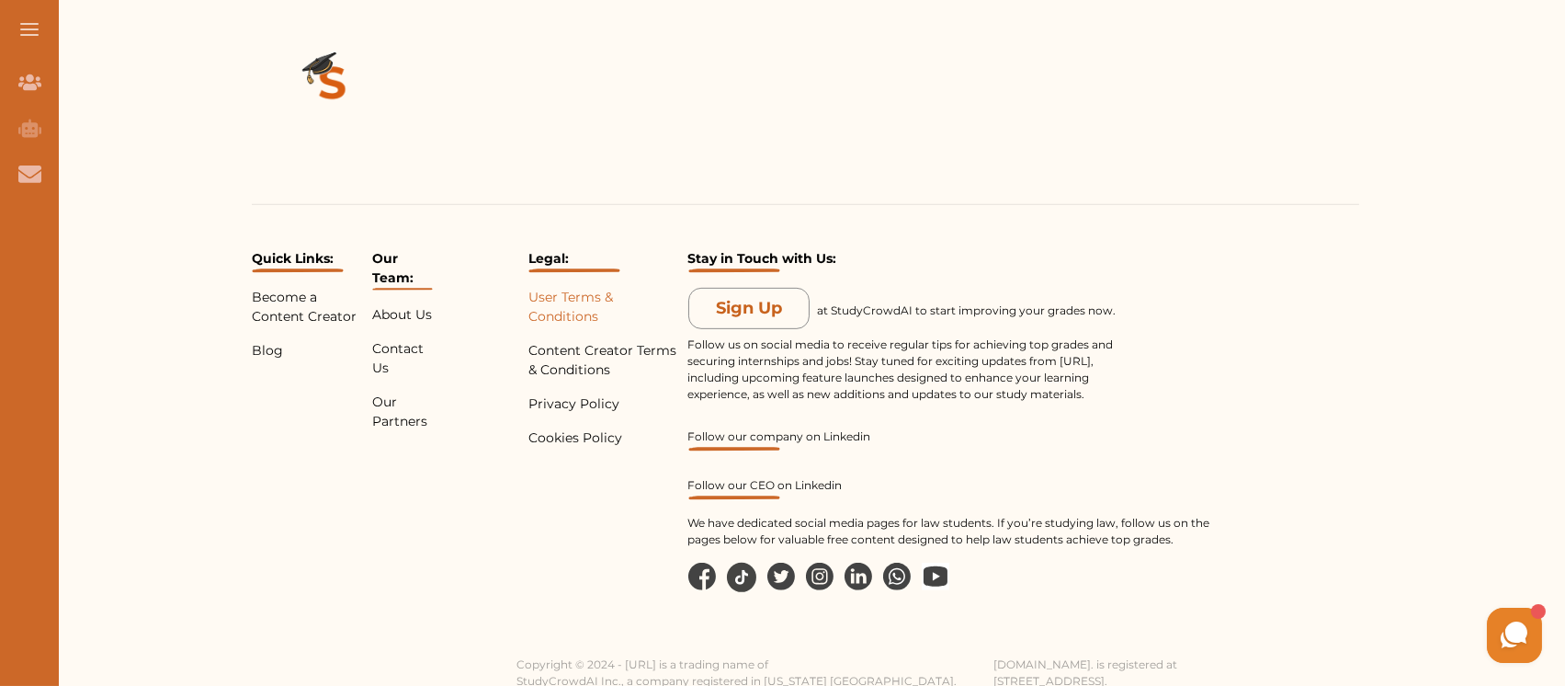
click at [559, 308] on p "User Terms & Conditions" at bounding box center [604, 307] width 153 height 39
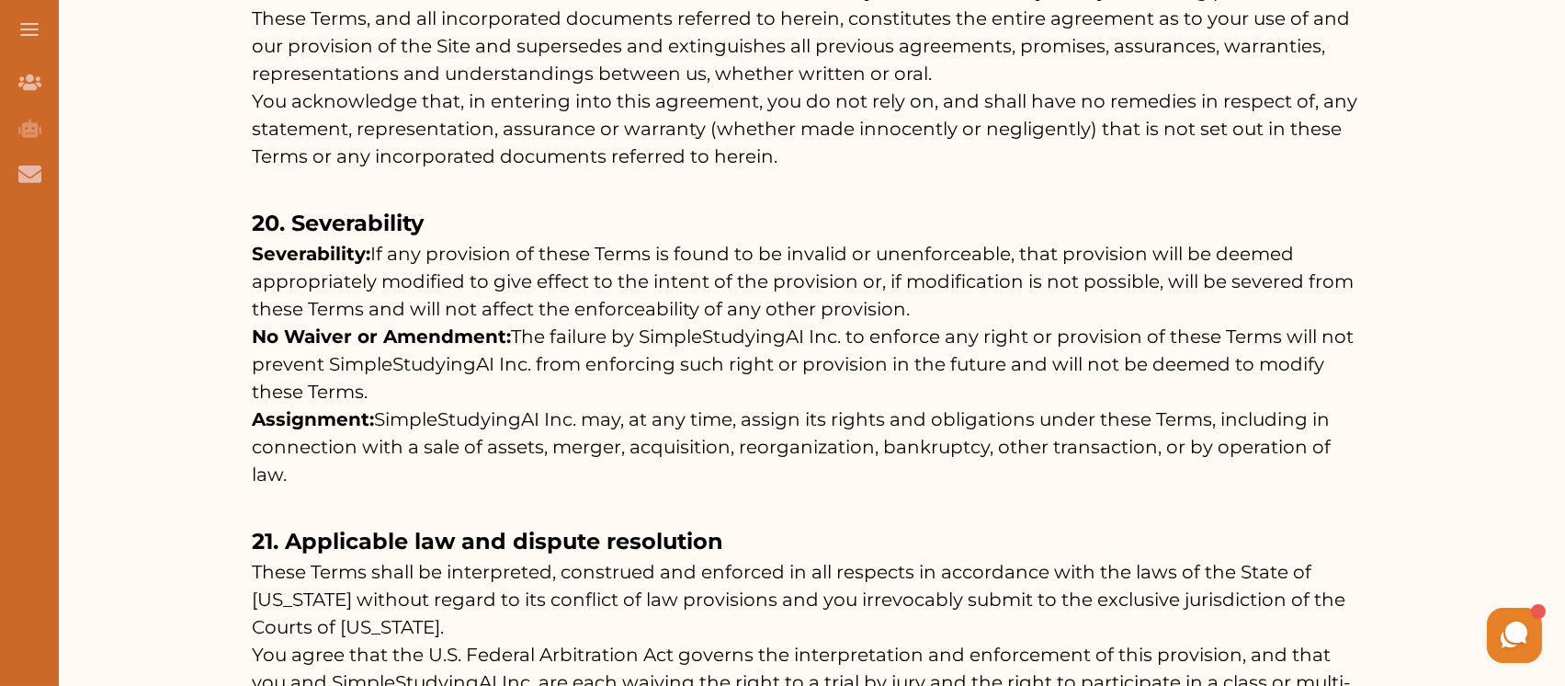
scroll to position [18608, 0]
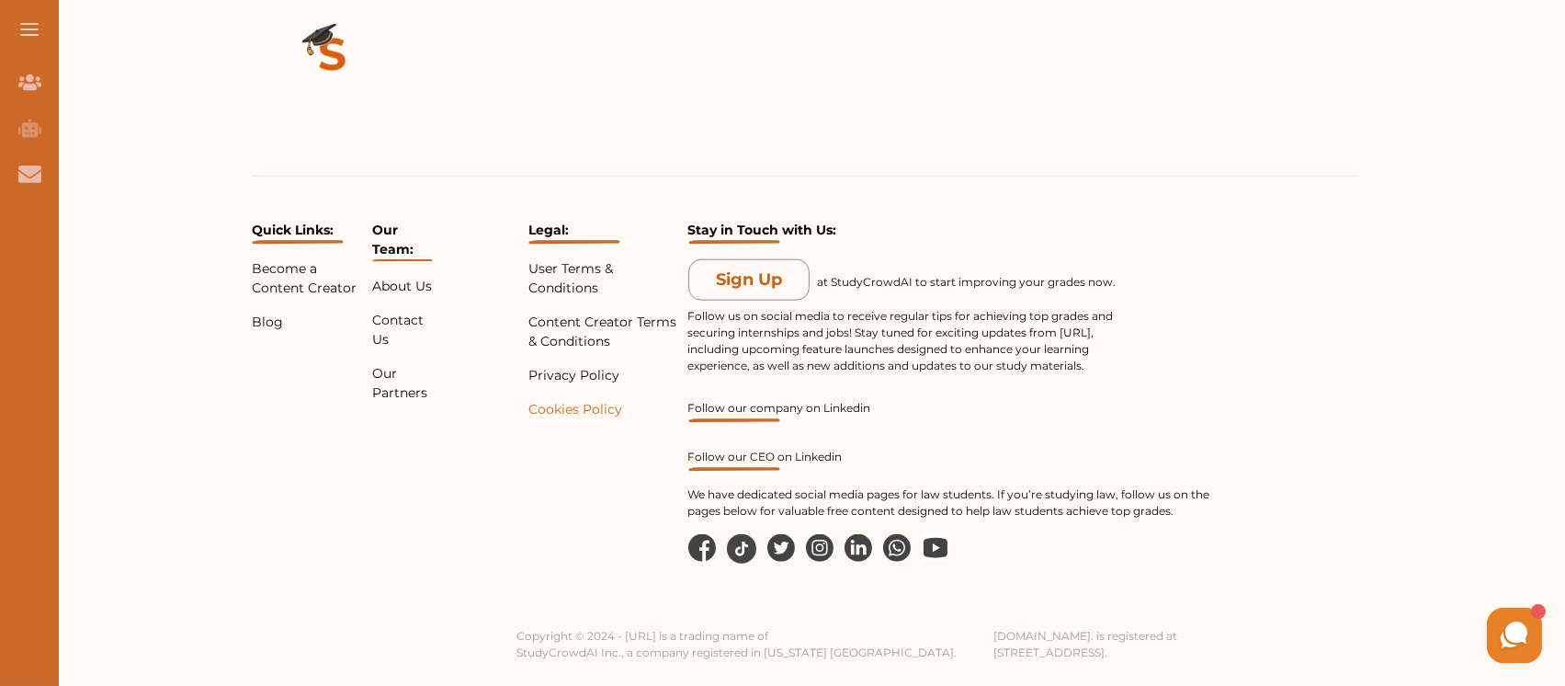
click at [561, 419] on p "Cookies Policy" at bounding box center [604, 409] width 153 height 19
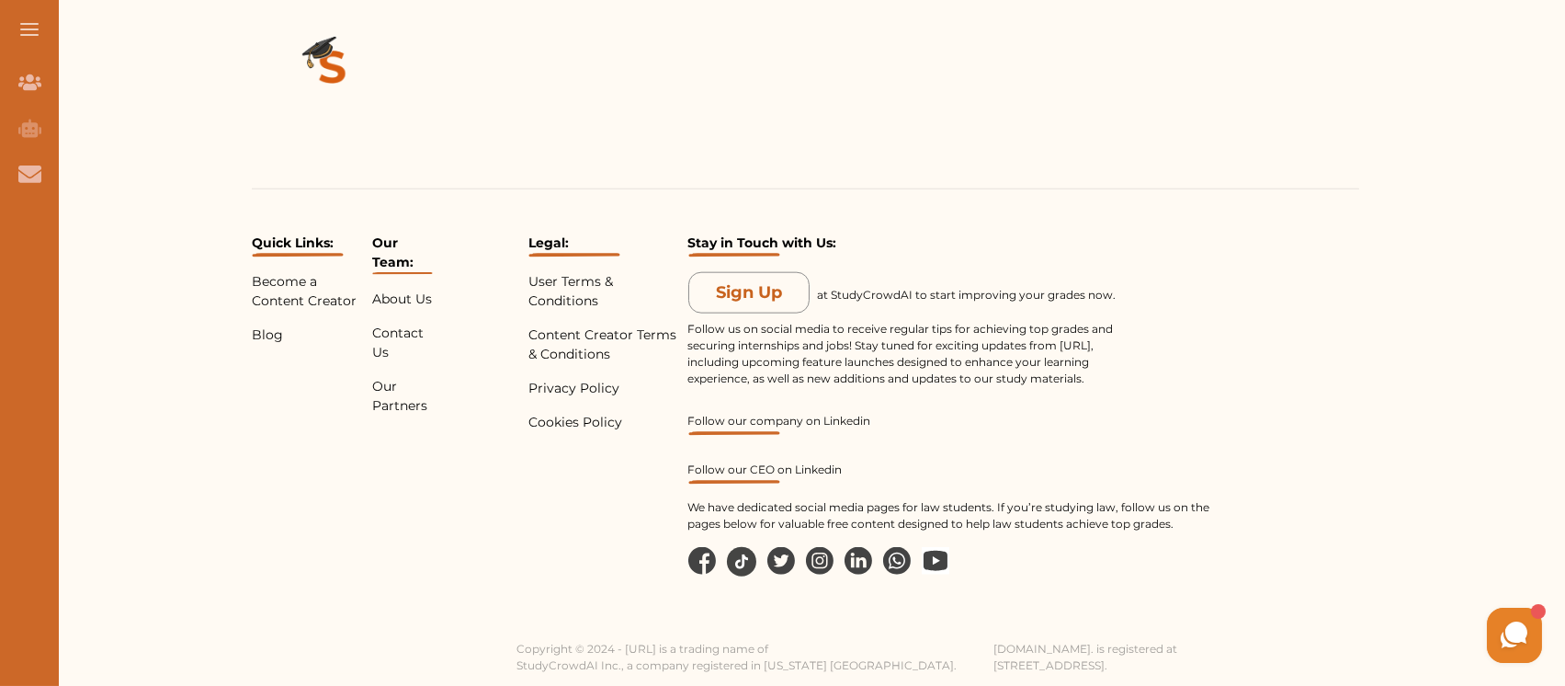
scroll to position [18608, 0]
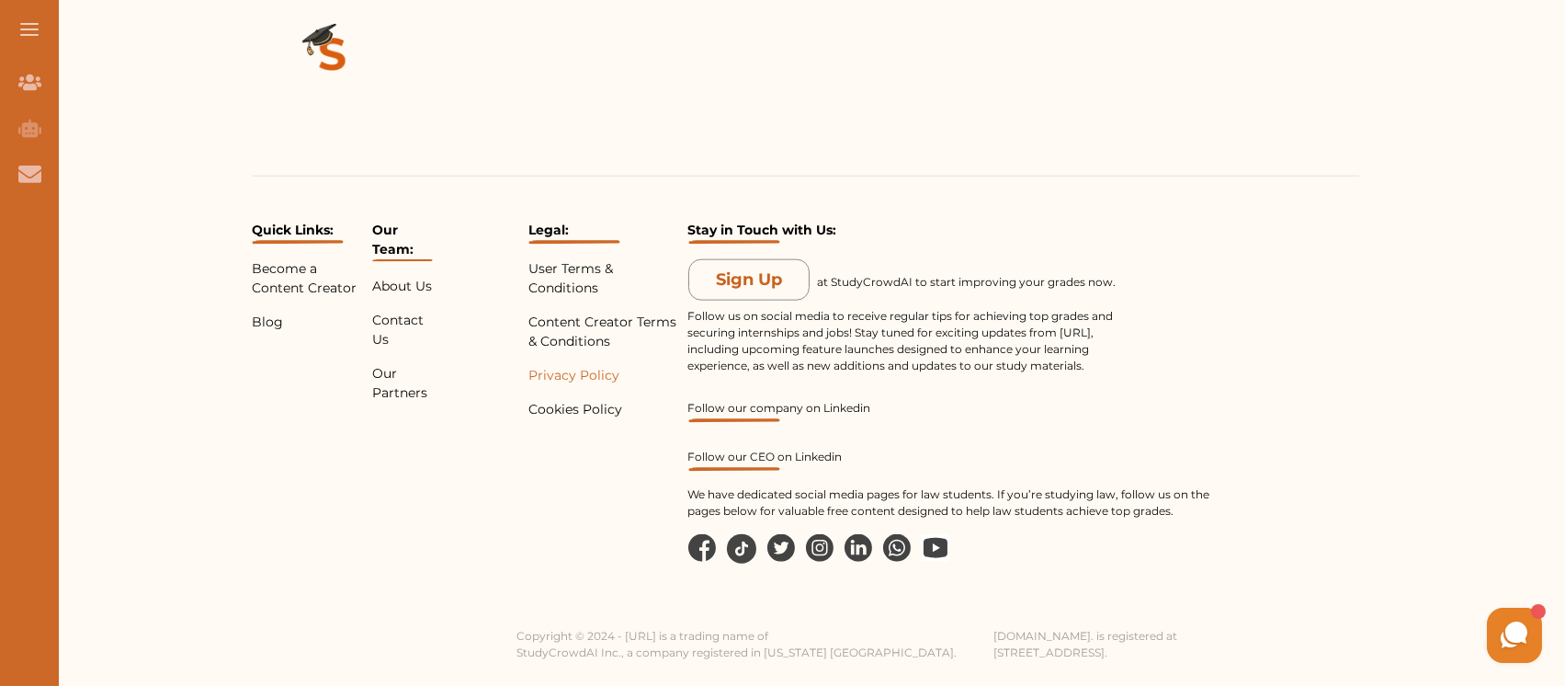
click at [552, 385] on p "Privacy Policy" at bounding box center [604, 375] width 153 height 19
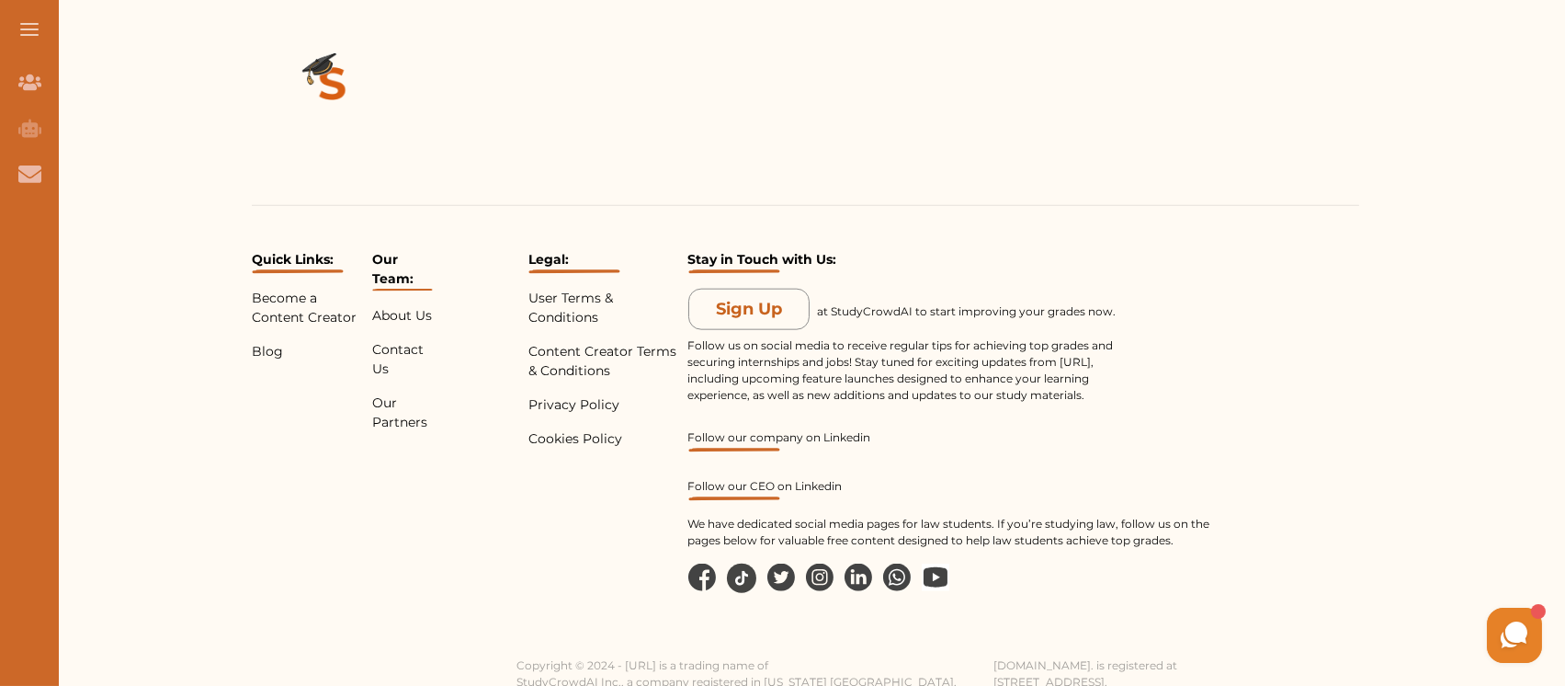
scroll to position [18608, 0]
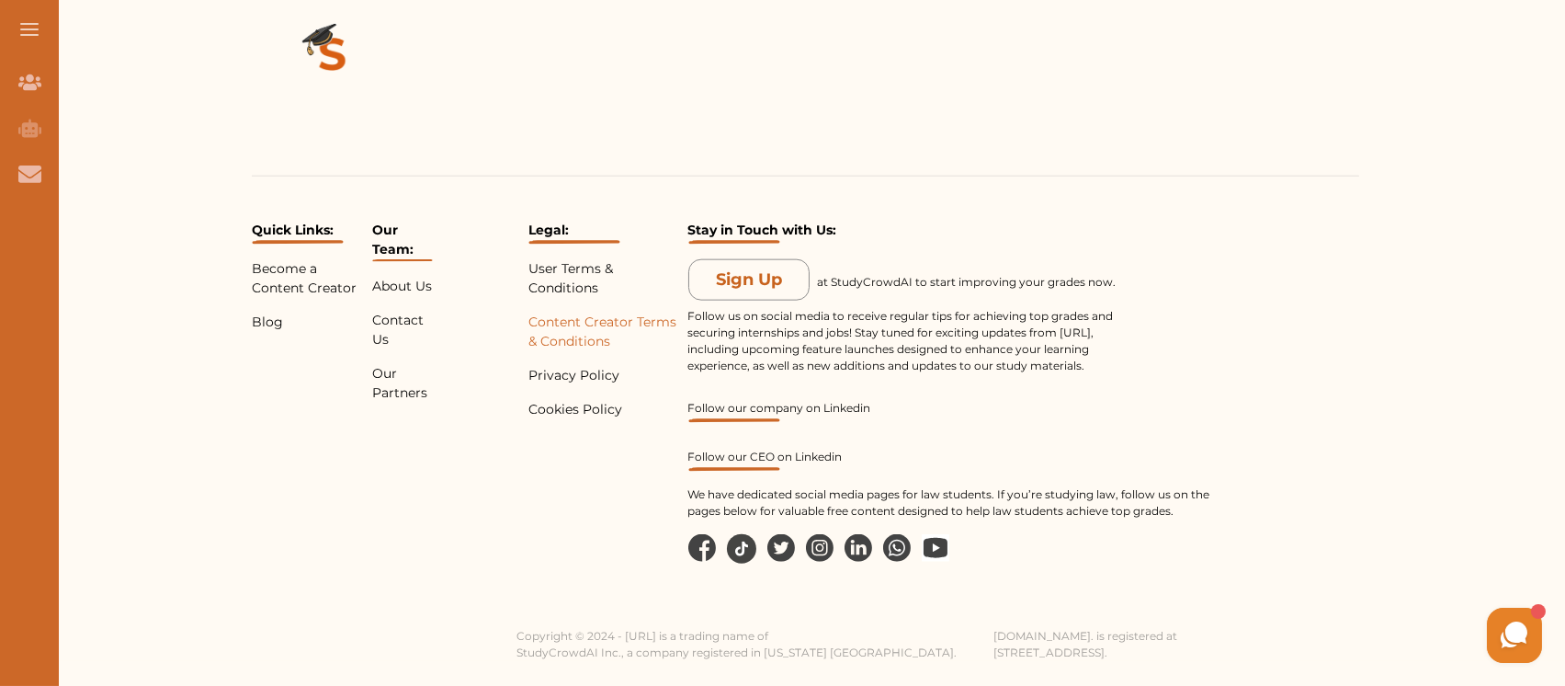
click at [567, 351] on p "Content Creator Terms & Conditions" at bounding box center [604, 331] width 153 height 39
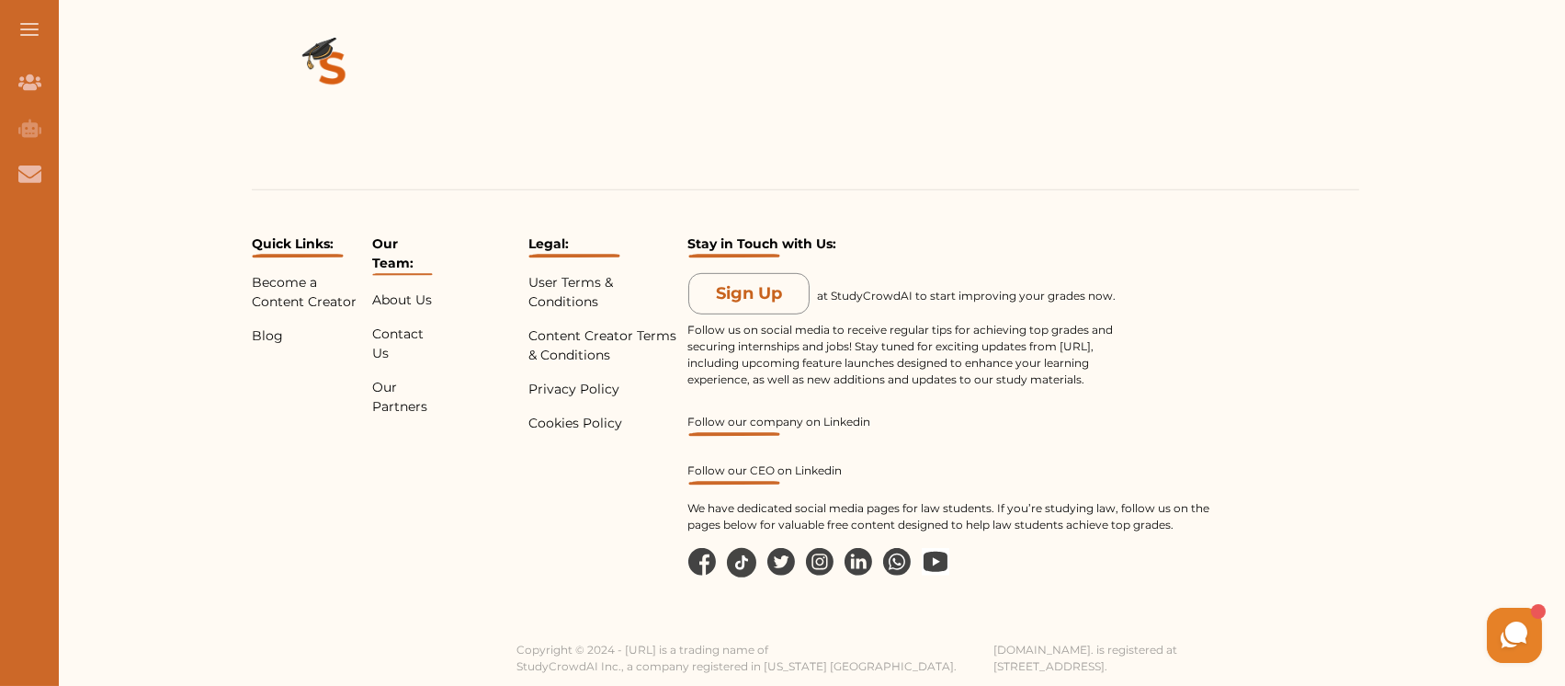
scroll to position [16004, 0]
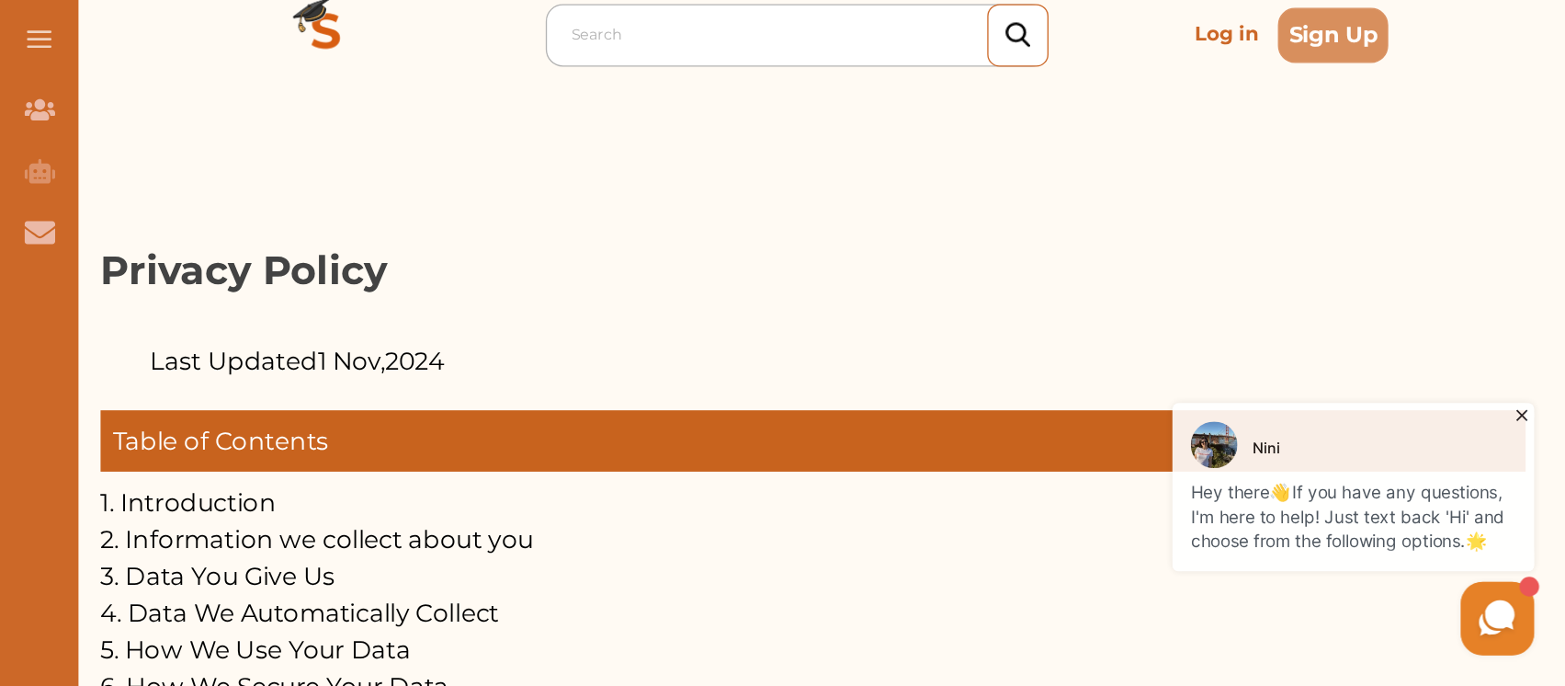
scroll to position [92, 0]
